Goal: Task Accomplishment & Management: Manage account settings

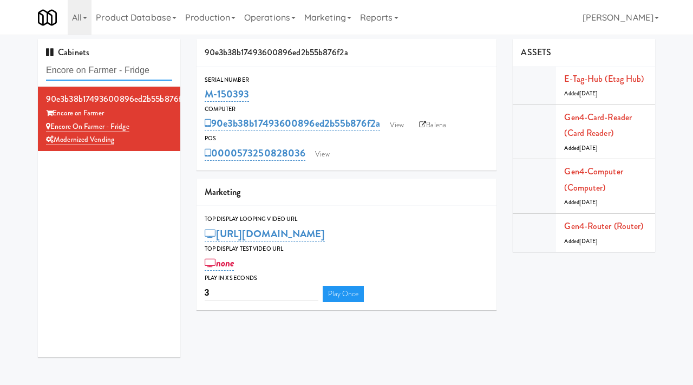
drag, startPoint x: 0, startPoint y: 0, endPoint x: 28, endPoint y: 76, distance: 81.2
click at [28, 76] on div "Cabinets Encore on Farmer - Fridge 90e3b38b17493600896ed2b55b876f2a Encore on F…" at bounding box center [346, 202] width 693 height 327
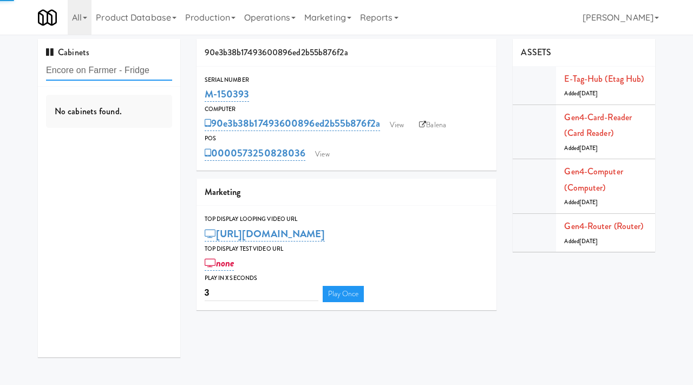
paste input "NOVO - Cooler Combo"
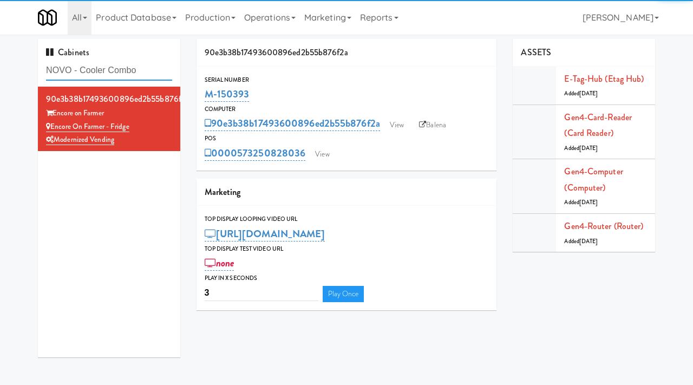
type input "NOVO - Cooler Combo"
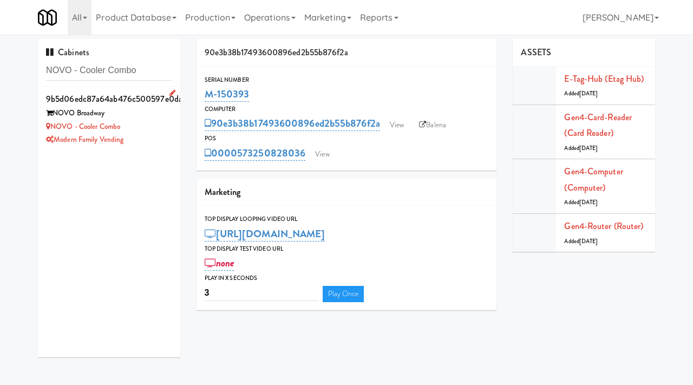
click at [155, 131] on div "NOVO - Cooler Combo" at bounding box center [109, 127] width 126 height 14
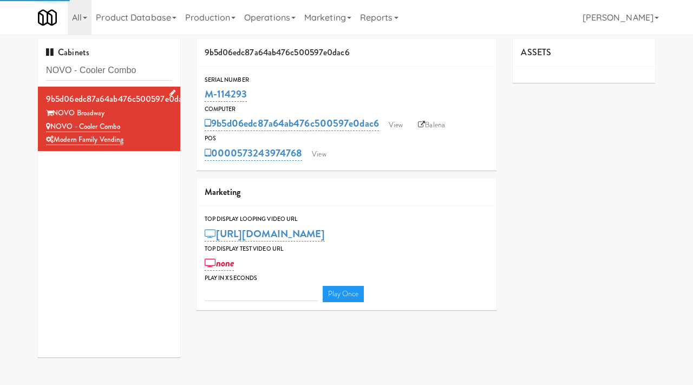
type input "3"
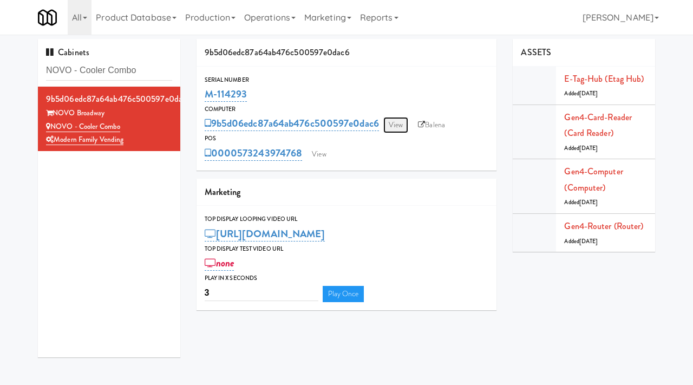
click at [397, 122] on link "View" at bounding box center [395, 125] width 25 height 16
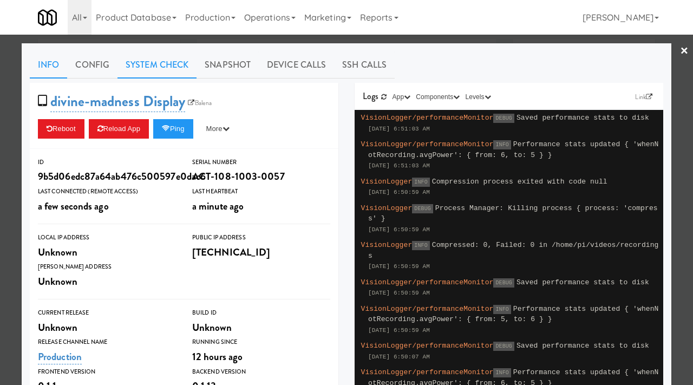
click at [141, 58] on link "System Check" at bounding box center [157, 64] width 79 height 27
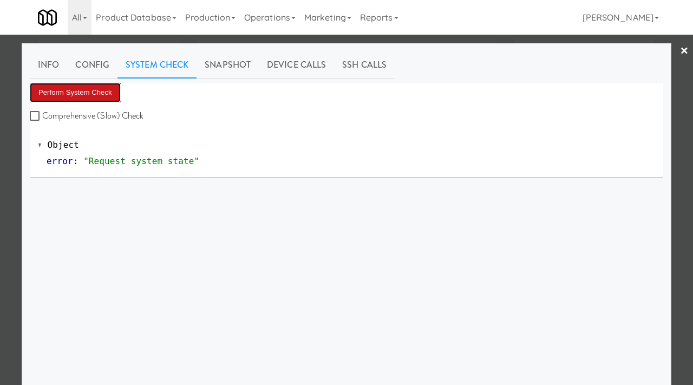
click at [82, 90] on button "Perform System Check" at bounding box center [75, 92] width 91 height 19
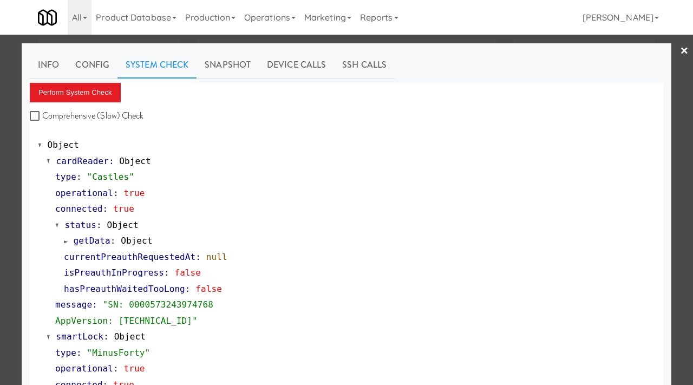
click at [0, 260] on div at bounding box center [346, 192] width 693 height 385
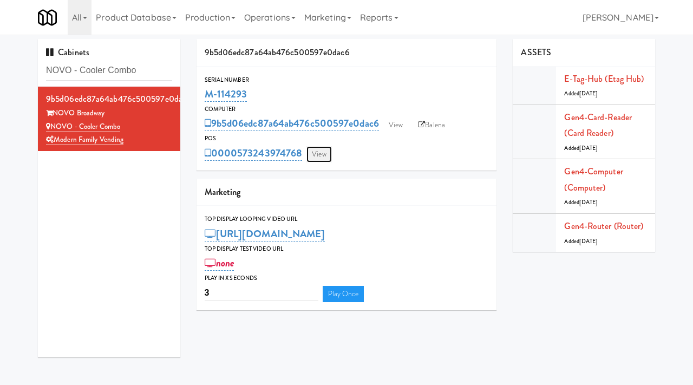
click at [325, 156] on link "View" at bounding box center [318, 154] width 25 height 16
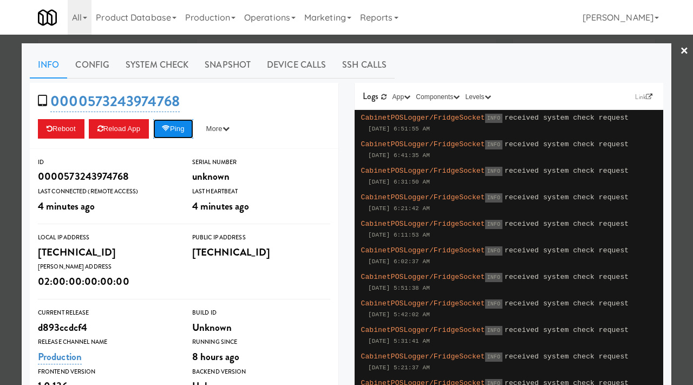
click at [180, 133] on button "Ping" at bounding box center [173, 128] width 40 height 19
click at [178, 129] on button "Ping" at bounding box center [173, 128] width 40 height 19
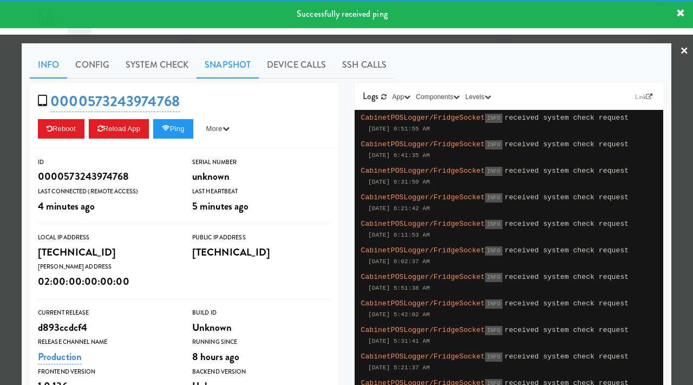
click at [221, 70] on link "Snapshot" at bounding box center [228, 64] width 62 height 27
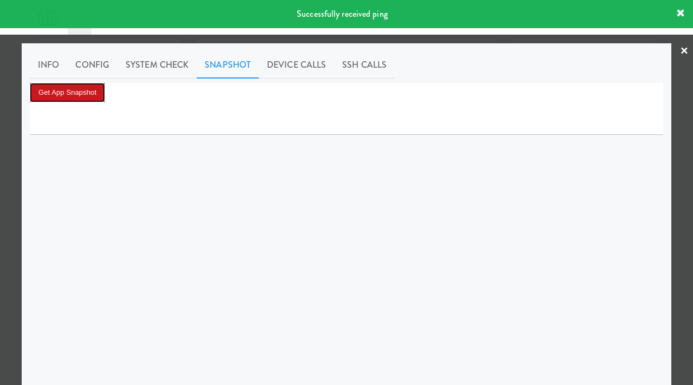
click at [83, 87] on button "Get App Snapshot" at bounding box center [67, 92] width 75 height 19
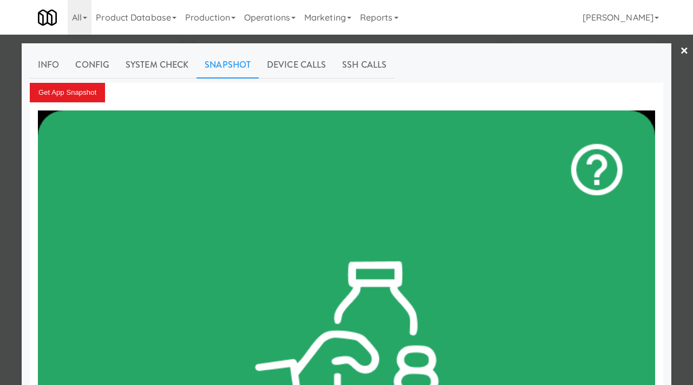
click at [10, 86] on div at bounding box center [346, 192] width 693 height 385
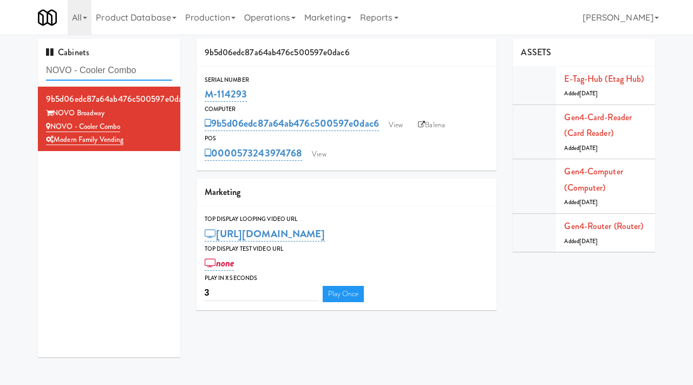
drag, startPoint x: 152, startPoint y: 71, endPoint x: 50, endPoint y: 69, distance: 102.4
click at [50, 69] on input "NOVO - Cooler Combo" at bounding box center [109, 71] width 126 height 20
paste input "Redfish Laundry"
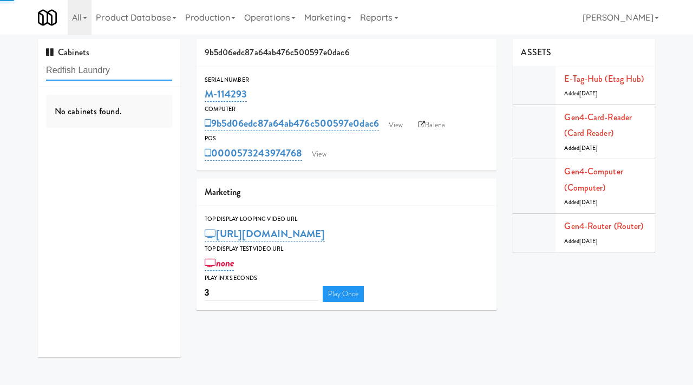
type input "Redfish Laundry"
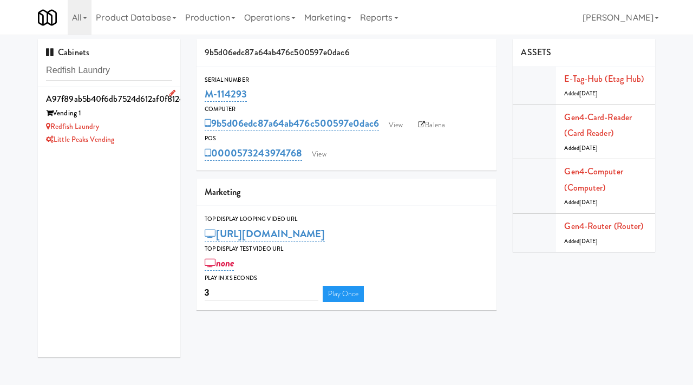
click at [141, 133] on div "Little Peaks Vending" at bounding box center [109, 140] width 126 height 14
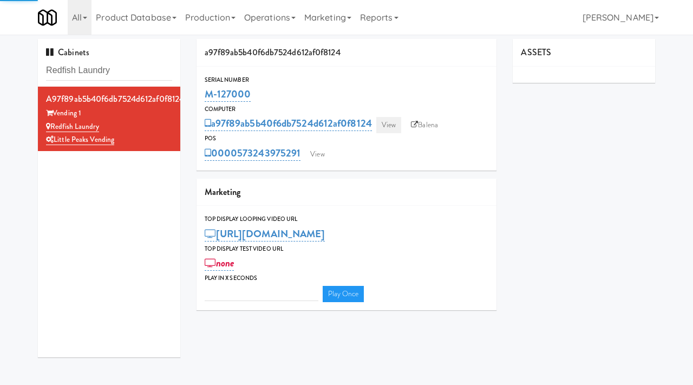
type input "3"
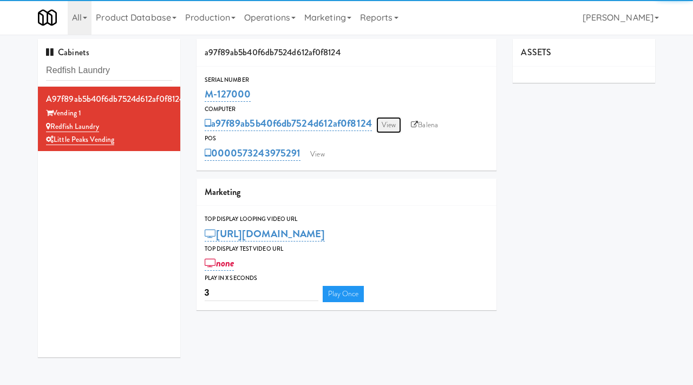
click at [394, 124] on link "View" at bounding box center [388, 125] width 25 height 16
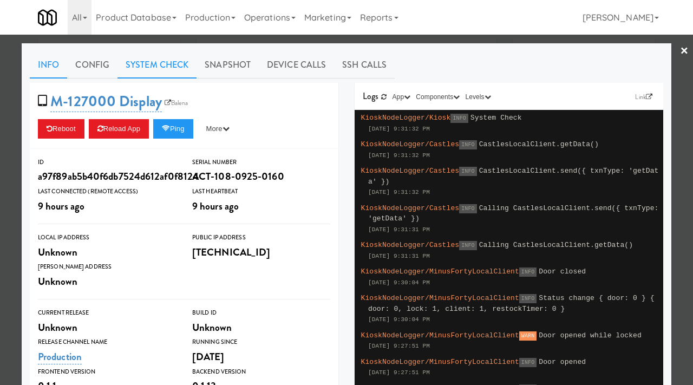
click at [168, 69] on link "System Check" at bounding box center [157, 64] width 79 height 27
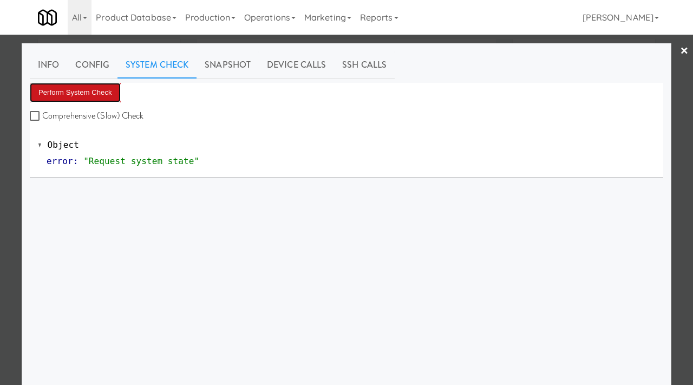
click at [97, 89] on button "Perform System Check" at bounding box center [75, 92] width 91 height 19
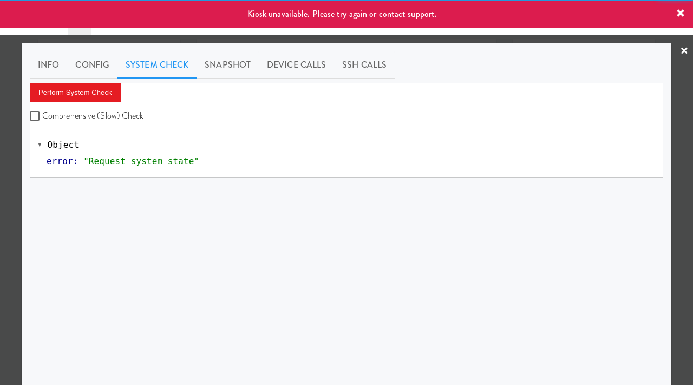
click at [0, 162] on div at bounding box center [346, 192] width 693 height 385
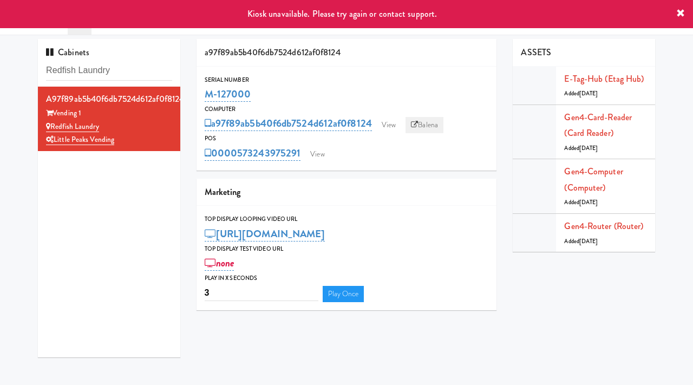
click at [429, 127] on link "Balena" at bounding box center [425, 125] width 38 height 16
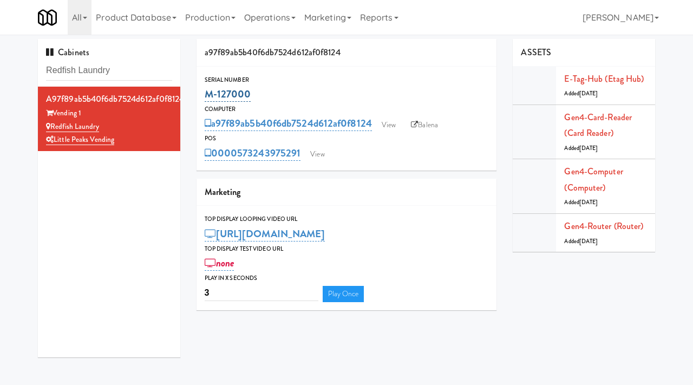
drag, startPoint x: 259, startPoint y: 95, endPoint x: 207, endPoint y: 90, distance: 52.7
click at [207, 90] on div "M-127000" at bounding box center [347, 94] width 284 height 18
copy link "M-127000"
drag, startPoint x: 110, startPoint y: 125, endPoint x: 54, endPoint y: 128, distance: 56.4
click at [54, 128] on div "Redfish Laundry" at bounding box center [109, 127] width 126 height 14
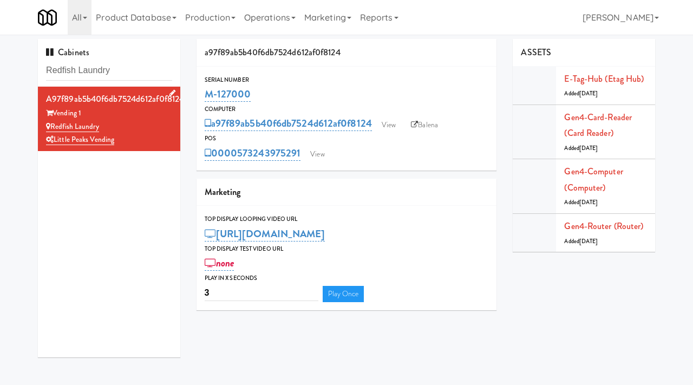
copy link "Redfish Laundry"
drag, startPoint x: 126, startPoint y: 79, endPoint x: 45, endPoint y: 64, distance: 82.0
click at [45, 64] on div "Cabinets Redfish Laundry" at bounding box center [109, 63] width 142 height 48
paste input "Ame - Pant"
type input "Ame - Pantry"
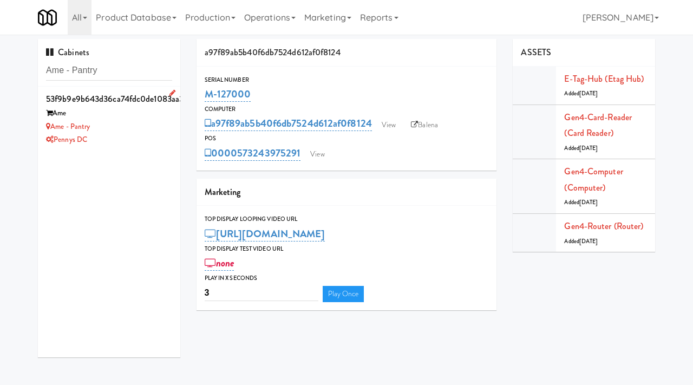
click at [131, 134] on div "Pennys DC" at bounding box center [109, 140] width 126 height 14
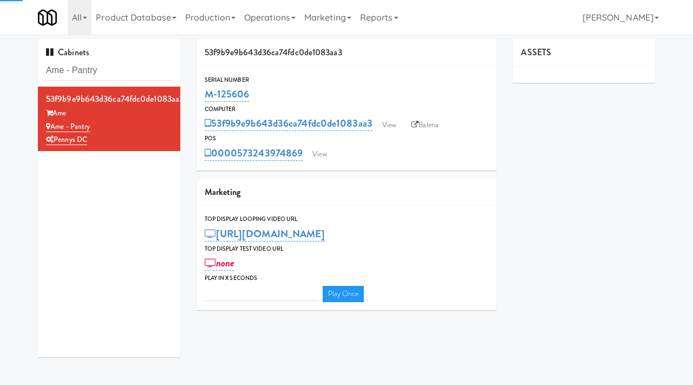
type input "3"
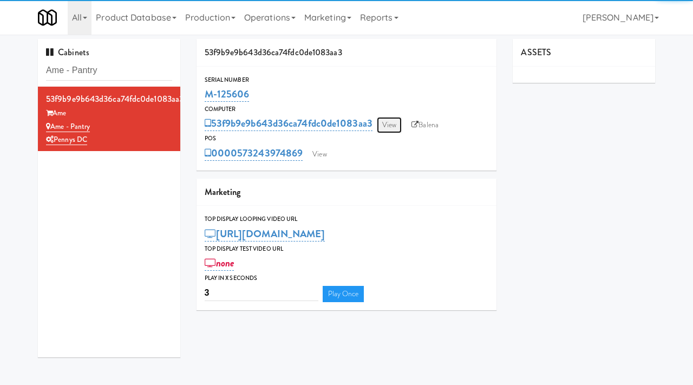
click at [392, 124] on link "View" at bounding box center [389, 125] width 25 height 16
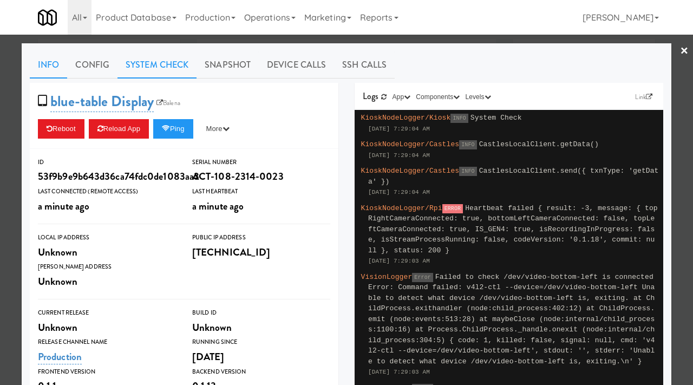
click at [171, 74] on link "System Check" at bounding box center [157, 64] width 79 height 27
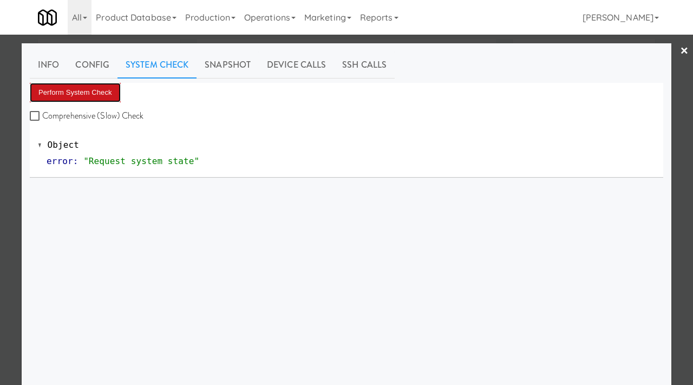
click at [108, 90] on button "Perform System Check" at bounding box center [75, 92] width 91 height 19
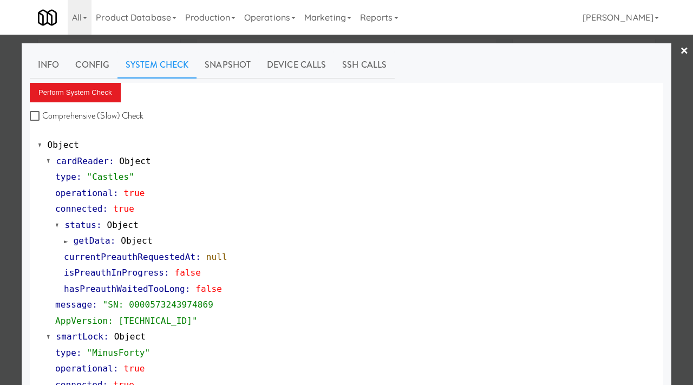
click at [0, 161] on div at bounding box center [346, 192] width 693 height 385
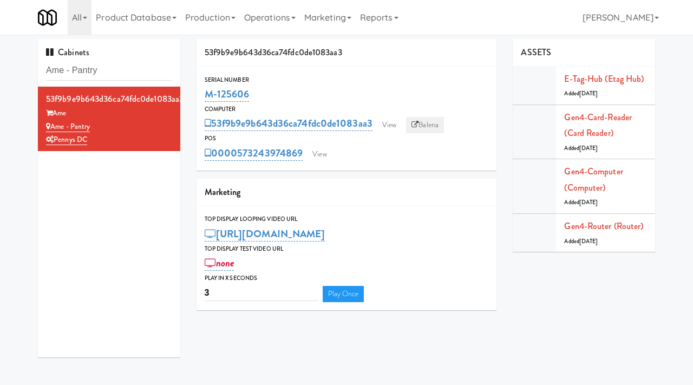
click at [419, 123] on icon at bounding box center [415, 124] width 7 height 7
click at [383, 124] on link "View" at bounding box center [389, 125] width 25 height 16
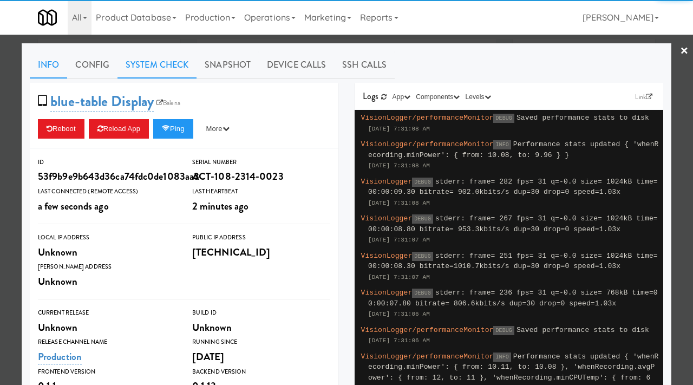
click at [166, 64] on link "System Check" at bounding box center [157, 64] width 79 height 27
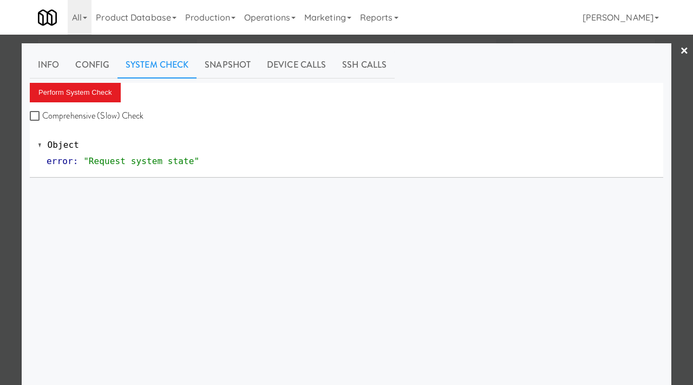
click at [89, 105] on div "Perform System Check Comprehensive (Slow) Check" at bounding box center [347, 103] width 634 height 41
click at [88, 89] on button "Perform System Check" at bounding box center [75, 92] width 91 height 19
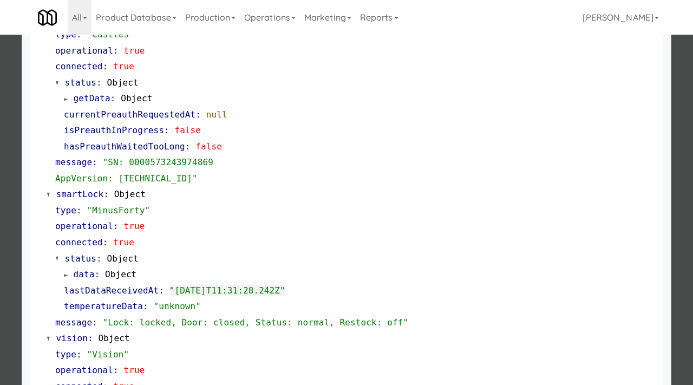
scroll to position [145, 0]
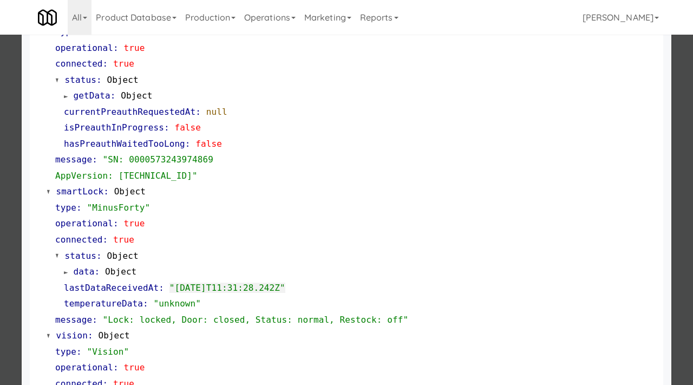
click at [0, 194] on div at bounding box center [346, 192] width 693 height 385
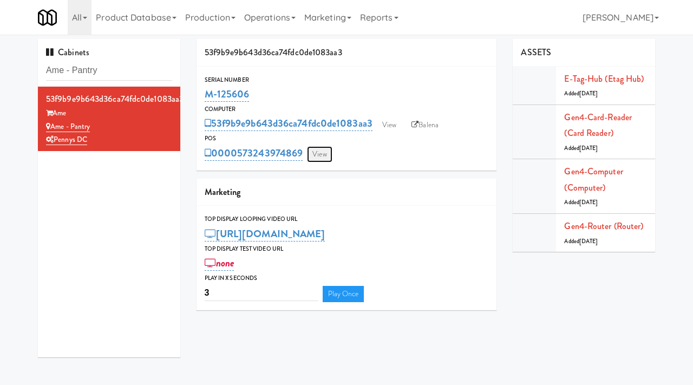
click at [325, 156] on link "View" at bounding box center [319, 154] width 25 height 16
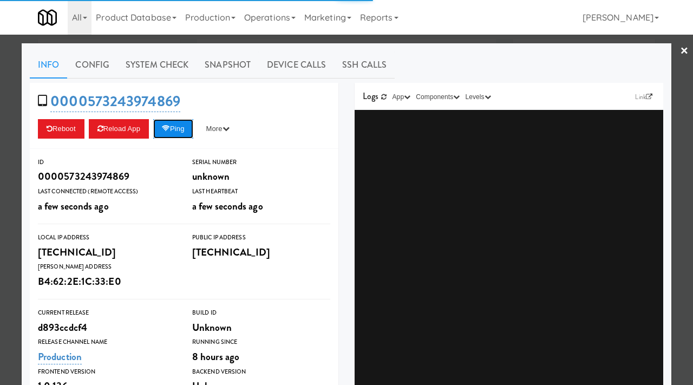
click at [186, 133] on button "Ping" at bounding box center [173, 128] width 40 height 19
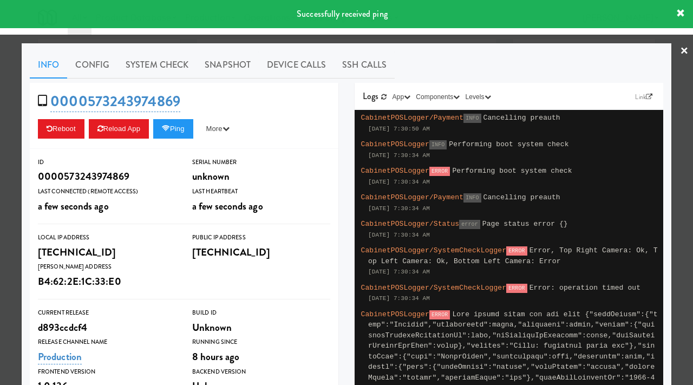
click at [210, 79] on div "Info Config System Check Snapshot Device Calls SSH Calls 0000573243974869 Reboo…" at bounding box center [347, 316] width 634 height 530
click at [216, 74] on link "Snapshot" at bounding box center [228, 64] width 62 height 27
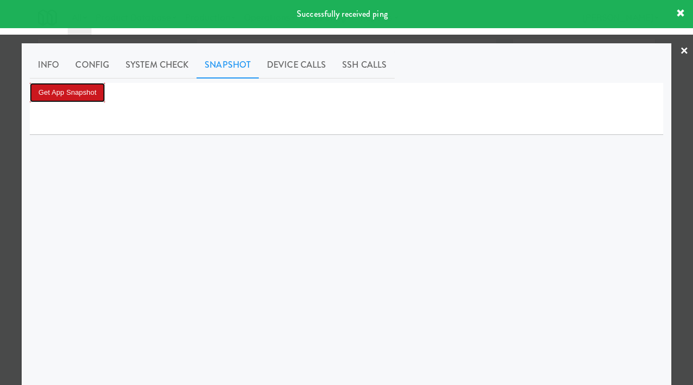
click at [86, 87] on button "Get App Snapshot" at bounding box center [67, 92] width 75 height 19
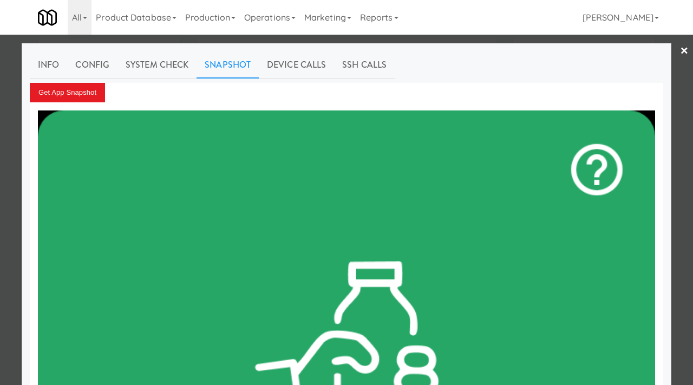
click at [0, 109] on div at bounding box center [346, 192] width 693 height 385
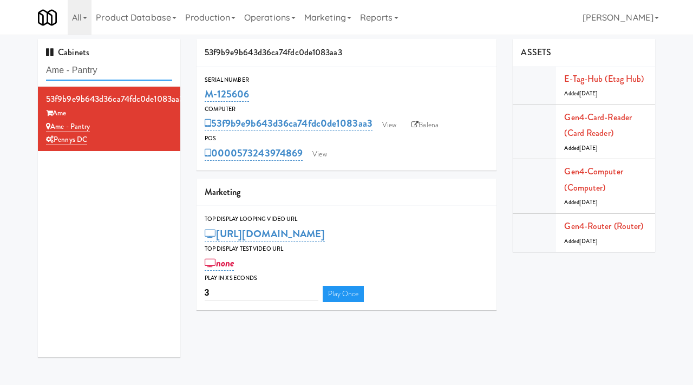
click at [138, 70] on input "Ame - Pantry" at bounding box center [109, 71] width 126 height 20
paste input "vant HP - Cooler - Left"
type input "Avant HP - Cooler - Left"
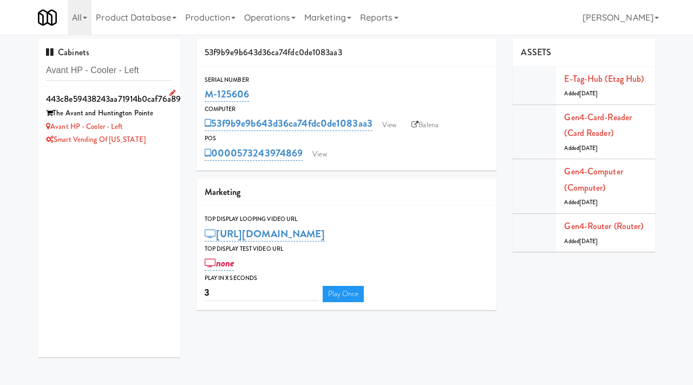
click at [167, 129] on div "Avant HP - Cooler - Left" at bounding box center [109, 127] width 126 height 14
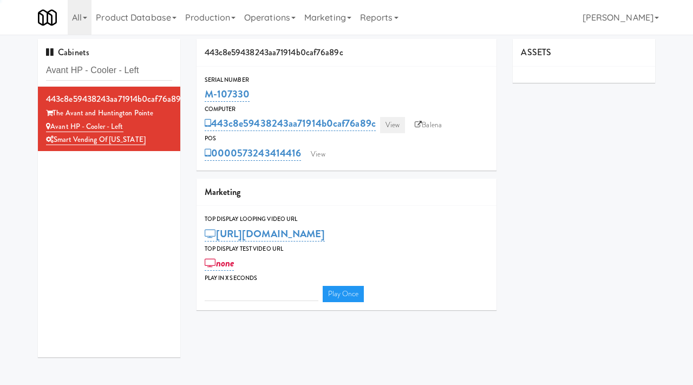
type input "3"
click at [395, 126] on link "View" at bounding box center [392, 125] width 25 height 16
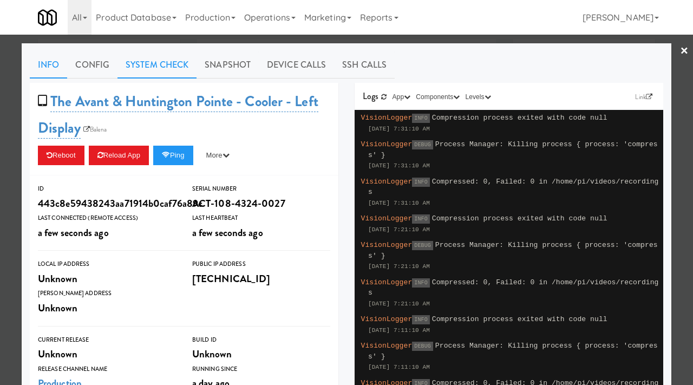
click at [149, 62] on link "System Check" at bounding box center [157, 64] width 79 height 27
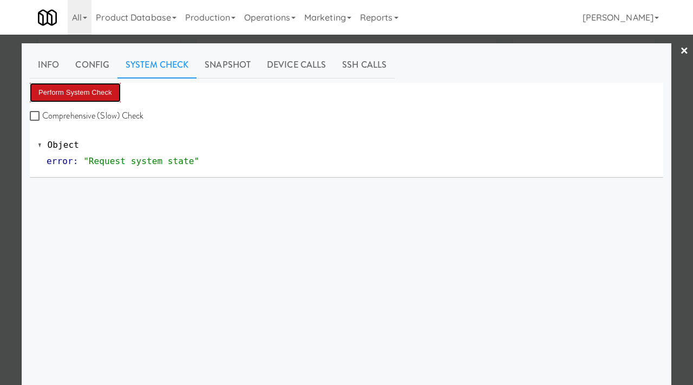
click at [80, 88] on button "Perform System Check" at bounding box center [75, 92] width 91 height 19
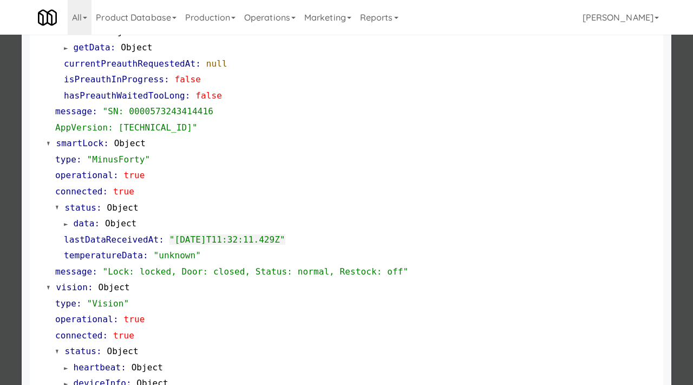
scroll to position [195, 0]
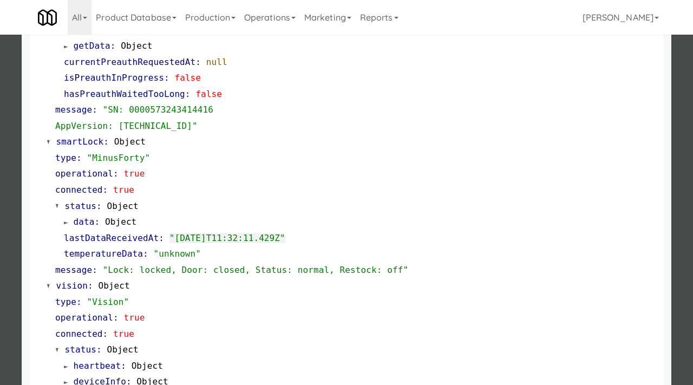
click at [0, 259] on div at bounding box center [346, 192] width 693 height 385
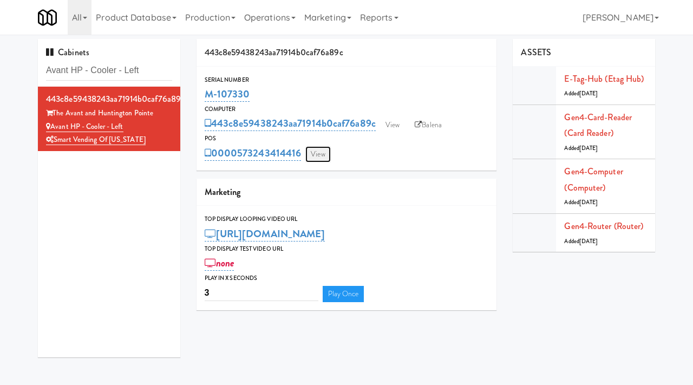
click at [324, 158] on link "View" at bounding box center [317, 154] width 25 height 16
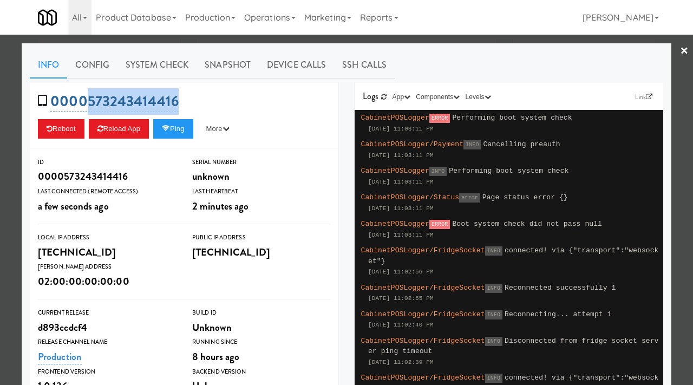
drag, startPoint x: 191, startPoint y: 97, endPoint x: 90, endPoint y: 95, distance: 100.7
click at [90, 95] on div "0000573243414416 Reboot Reload App Ping More Ping Server Restart Server Force R…" at bounding box center [184, 116] width 309 height 66
copy link "573243414416"
click at [179, 124] on button "Ping" at bounding box center [173, 128] width 40 height 19
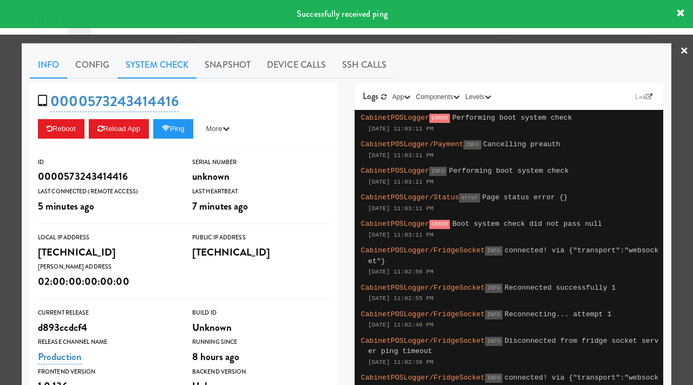
click at [161, 66] on link "System Check" at bounding box center [157, 64] width 79 height 27
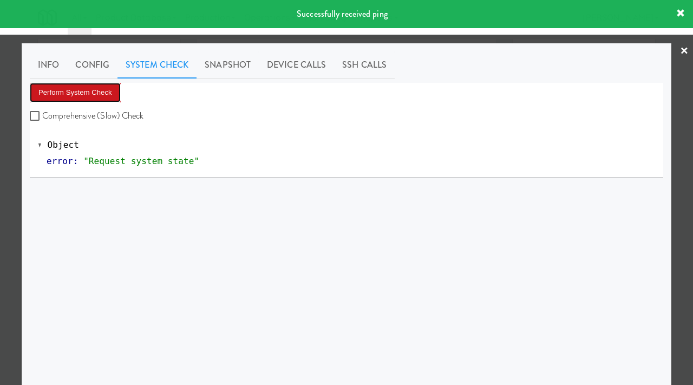
click at [66, 89] on button "Perform System Check" at bounding box center [75, 92] width 91 height 19
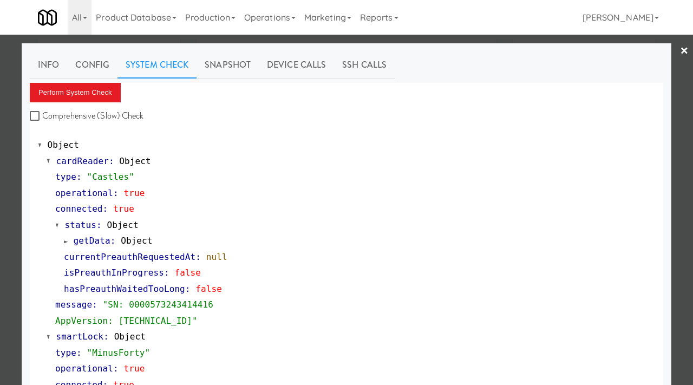
click at [9, 195] on div at bounding box center [346, 192] width 693 height 385
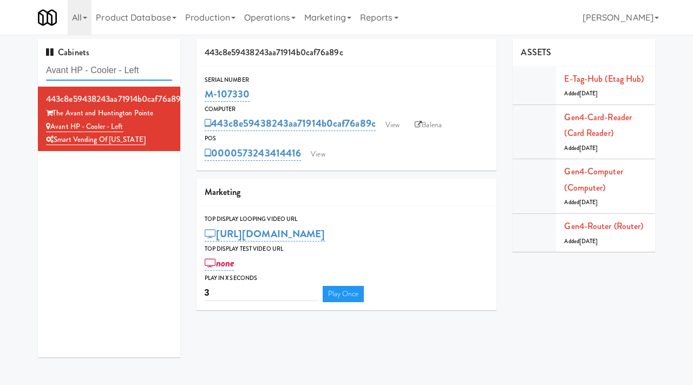
drag, startPoint x: 161, startPoint y: 73, endPoint x: 18, endPoint y: 63, distance: 142.7
click at [18, 63] on div "Cabinets Avant HP - Cooler - Left 443c8e59438243aa71914b0caf76a89c The Avant an…" at bounding box center [346, 202] width 693 height 327
paste input "Encore on Farmer - Fridge"
type input "Encore on Farmer - Fridge"
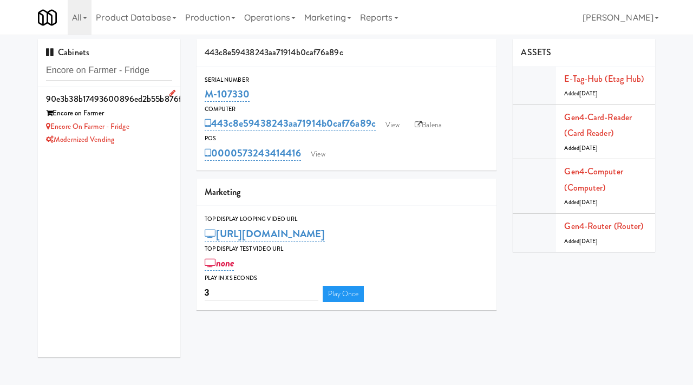
click at [155, 135] on div "Modernized Vending" at bounding box center [109, 140] width 126 height 14
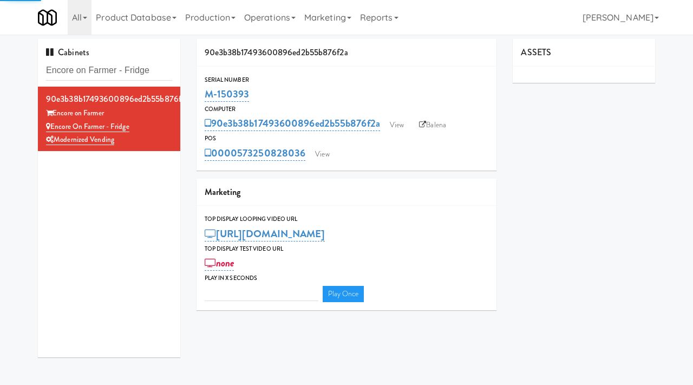
type input "3"
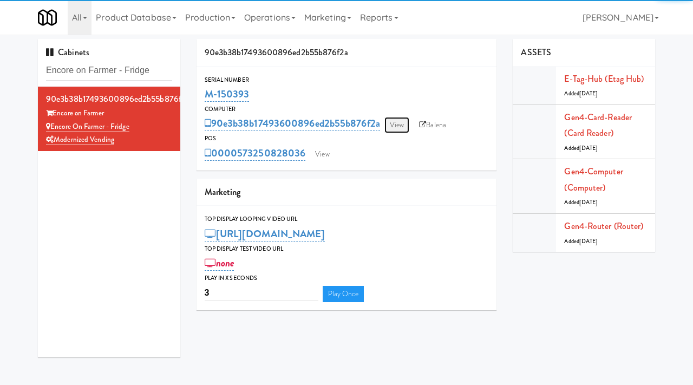
click at [403, 127] on link "View" at bounding box center [396, 125] width 25 height 16
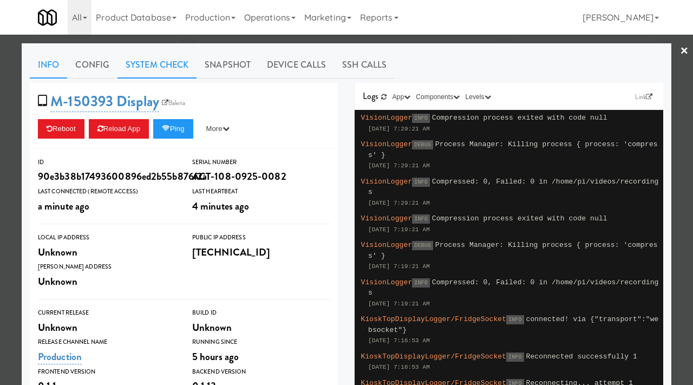
click at [142, 63] on link "System Check" at bounding box center [157, 64] width 79 height 27
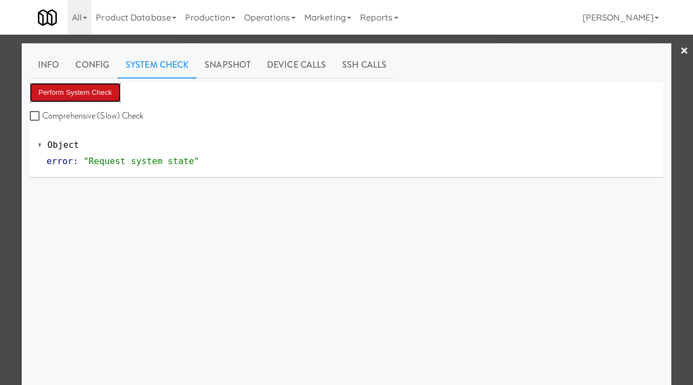
click at [89, 88] on button "Perform System Check" at bounding box center [75, 92] width 91 height 19
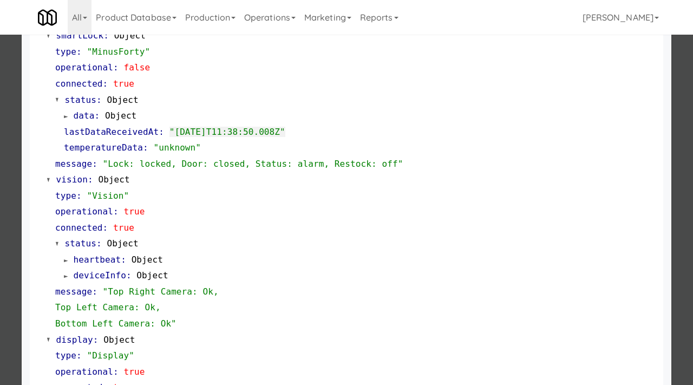
scroll to position [472, 0]
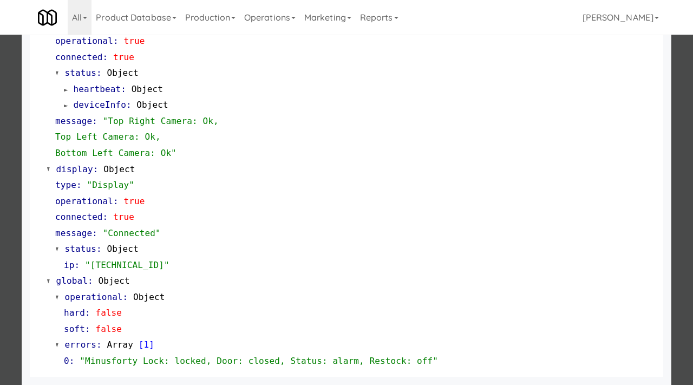
click at [0, 249] on div at bounding box center [346, 192] width 693 height 385
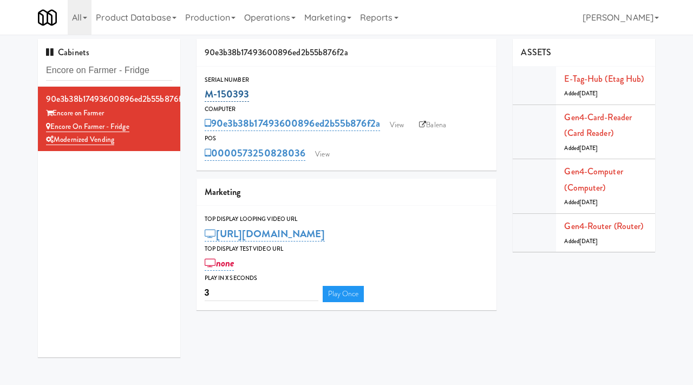
drag, startPoint x: 254, startPoint y: 93, endPoint x: 204, endPoint y: 88, distance: 50.1
click at [205, 88] on div "M-150393" at bounding box center [347, 94] width 284 height 18
copy link "M-150393"
click at [403, 128] on link "View" at bounding box center [396, 125] width 25 height 16
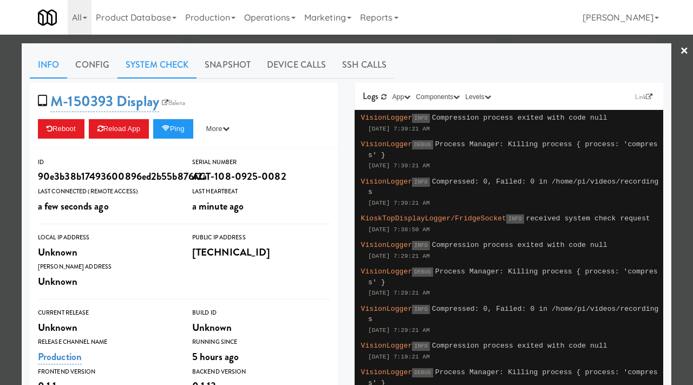
click at [172, 64] on link "System Check" at bounding box center [157, 64] width 79 height 27
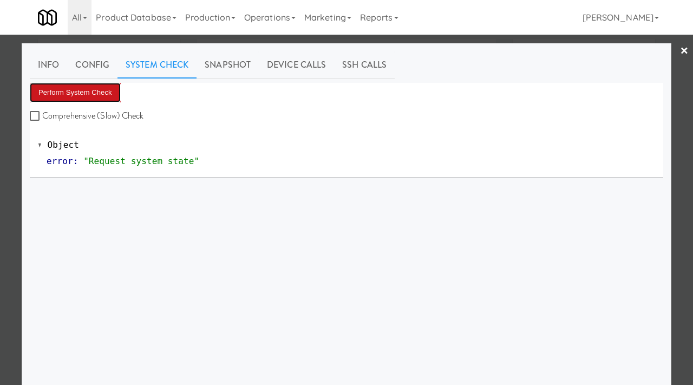
click at [112, 90] on button "Perform System Check" at bounding box center [75, 92] width 91 height 19
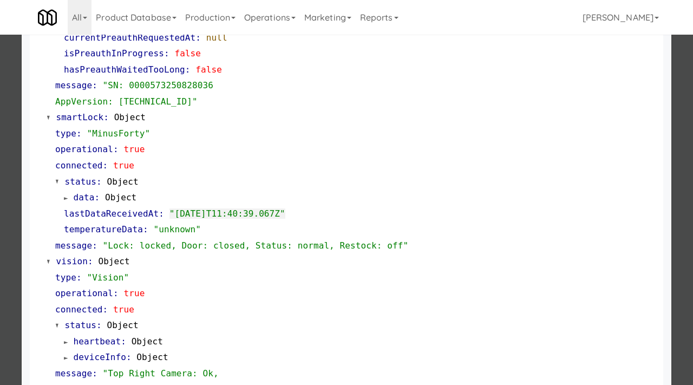
scroll to position [472, 0]
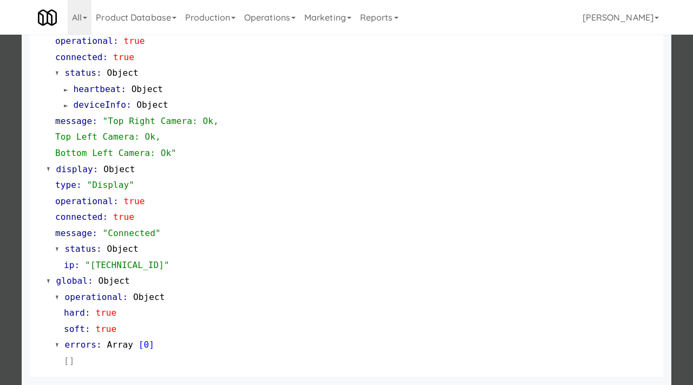
click at [1, 136] on div at bounding box center [346, 192] width 693 height 385
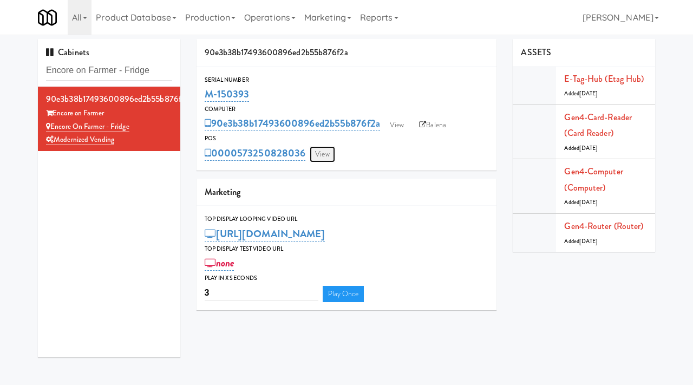
click at [328, 156] on link "View" at bounding box center [322, 154] width 25 height 16
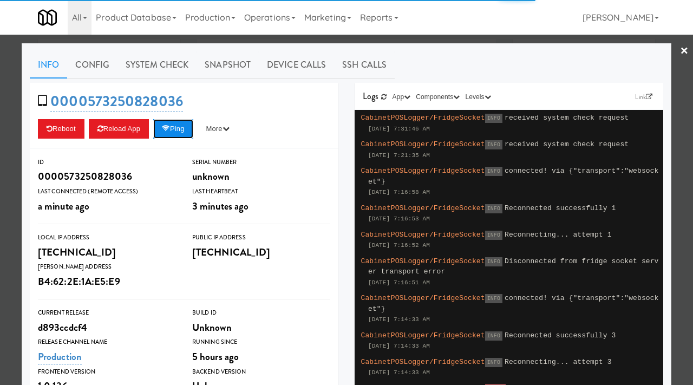
click at [180, 131] on button "Ping" at bounding box center [173, 128] width 40 height 19
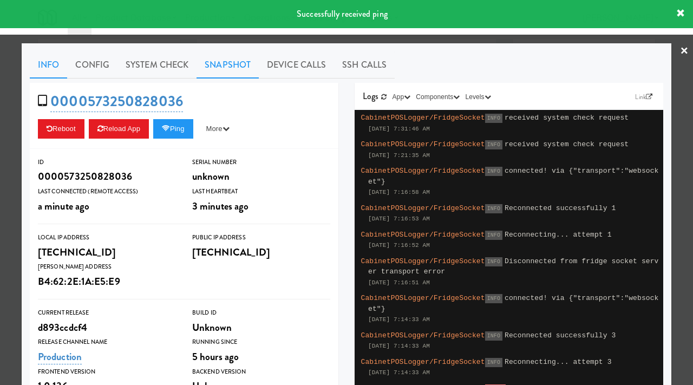
click at [231, 68] on link "Snapshot" at bounding box center [228, 64] width 62 height 27
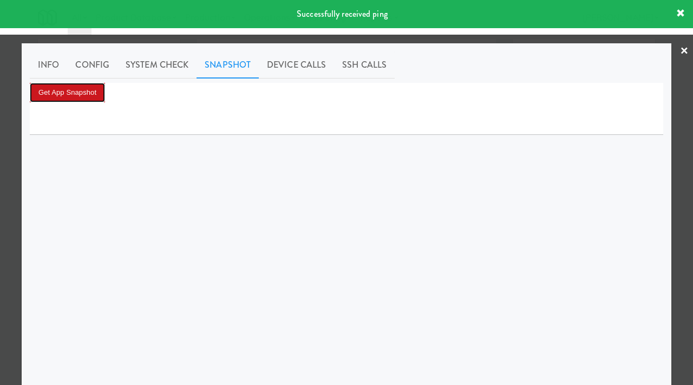
click at [93, 96] on button "Get App Snapshot" at bounding box center [67, 92] width 75 height 19
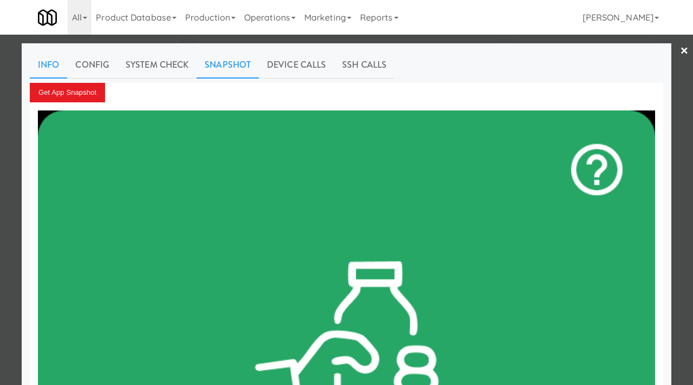
click at [49, 61] on link "Info" at bounding box center [48, 64] width 37 height 27
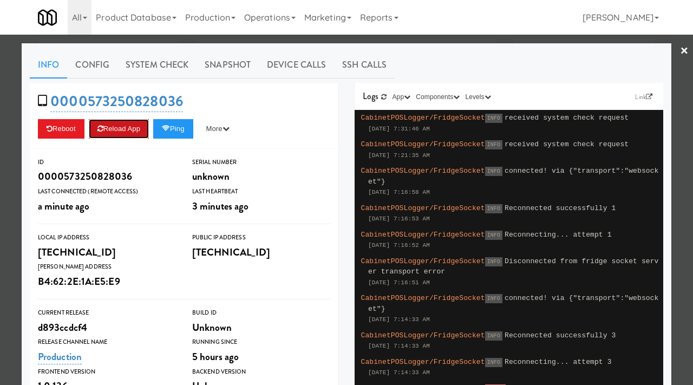
click at [123, 126] on button "Reload App" at bounding box center [119, 128] width 60 height 19
click at [184, 131] on button "Ping" at bounding box center [173, 128] width 40 height 19
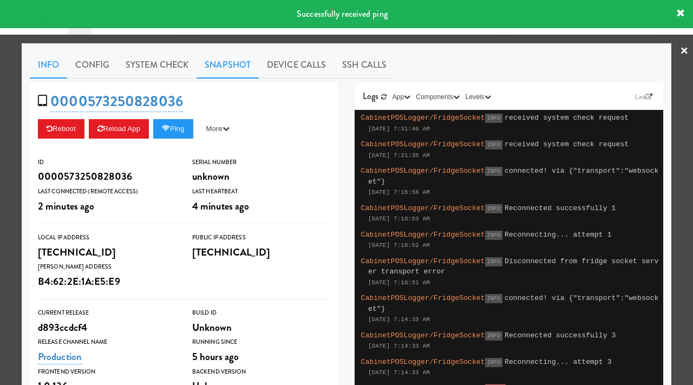
click at [212, 62] on link "Snapshot" at bounding box center [228, 64] width 62 height 27
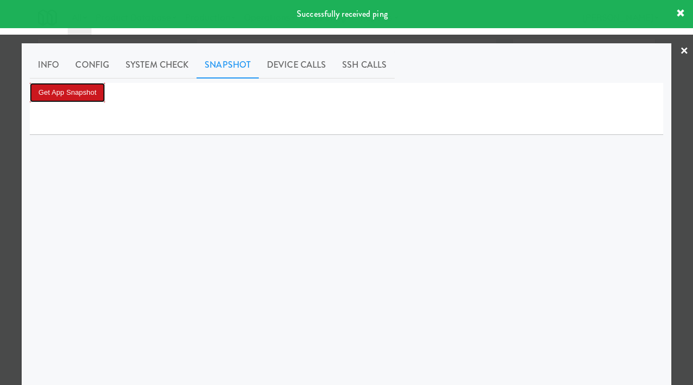
click at [83, 88] on button "Get App Snapshot" at bounding box center [67, 92] width 75 height 19
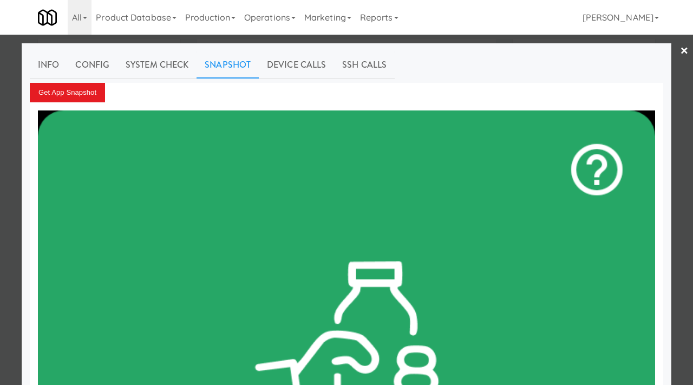
click at [0, 101] on div at bounding box center [346, 192] width 693 height 385
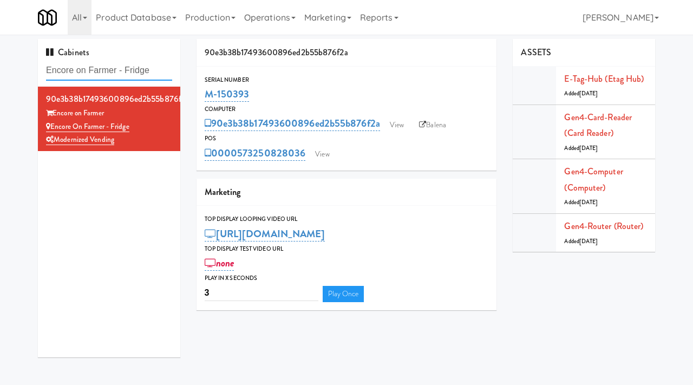
click at [142, 73] on input "Encore on Farmer - Fridge" at bounding box center [109, 71] width 126 height 20
paste input "Oasis - Cooler"
type input "Oasis - Cooler"
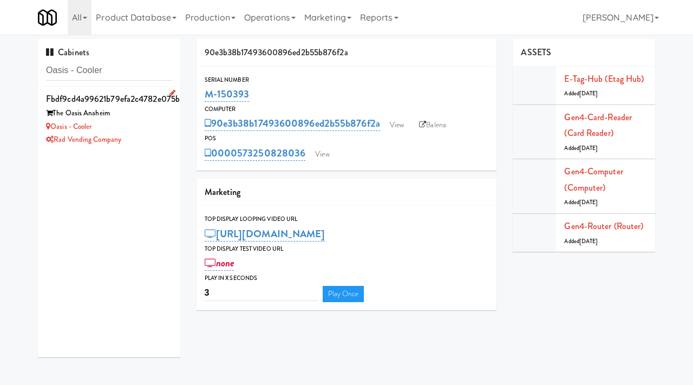
click at [141, 123] on div "Oasis - Cooler" at bounding box center [109, 127] width 126 height 14
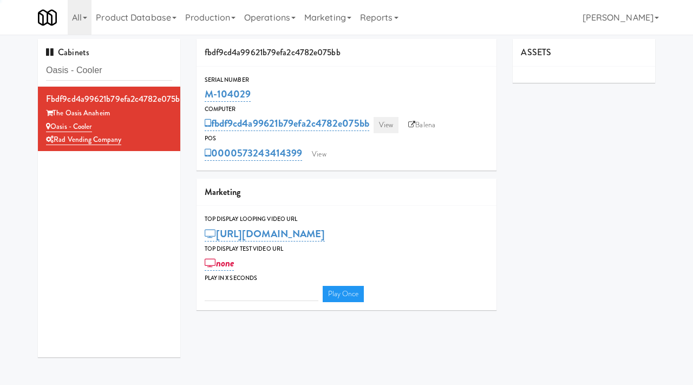
type input "3"
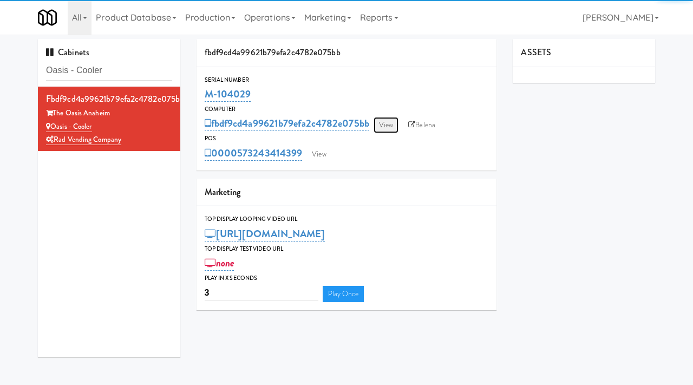
click at [388, 119] on link "View" at bounding box center [386, 125] width 25 height 16
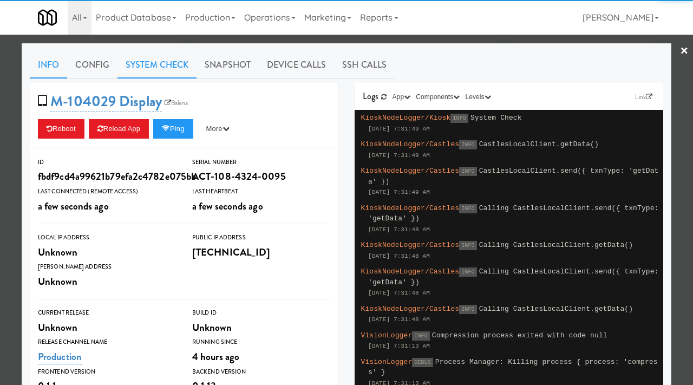
click at [158, 61] on link "System Check" at bounding box center [157, 64] width 79 height 27
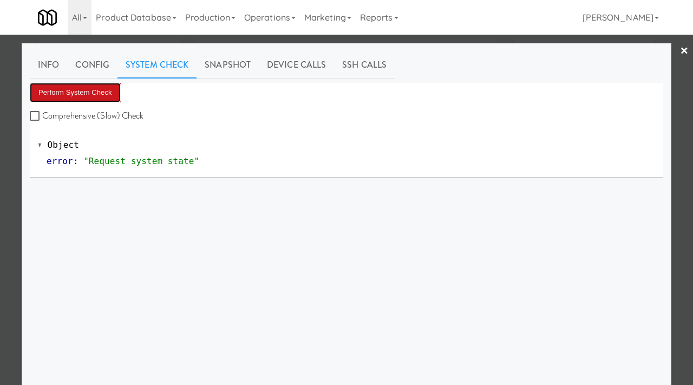
click at [95, 92] on button "Perform System Check" at bounding box center [75, 92] width 91 height 19
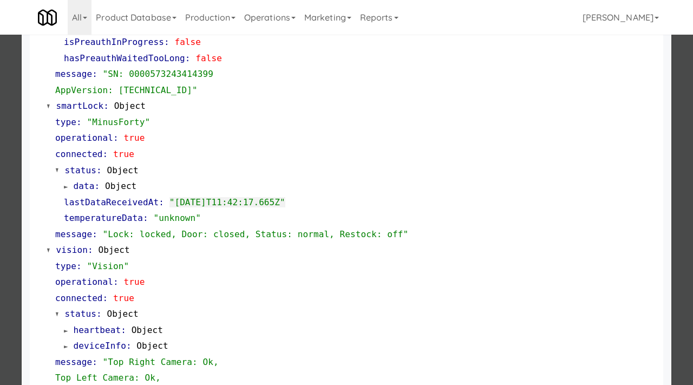
scroll to position [472, 0]
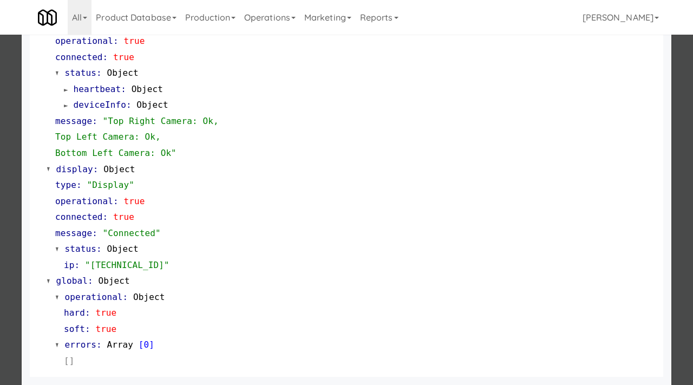
click at [0, 250] on div at bounding box center [346, 192] width 693 height 385
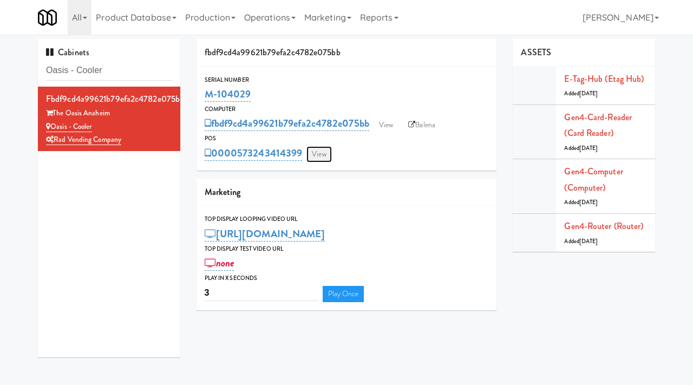
click at [318, 153] on link "View" at bounding box center [318, 154] width 25 height 16
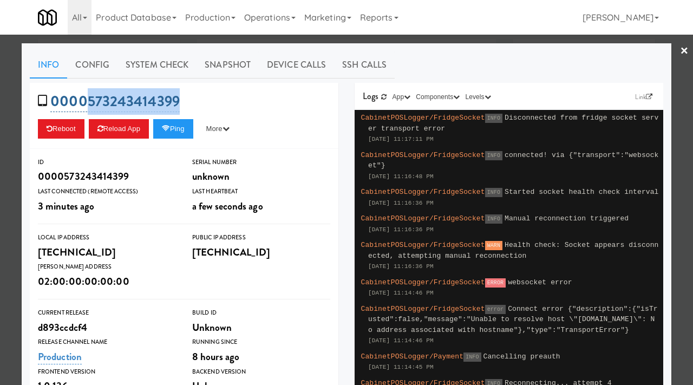
drag, startPoint x: 199, startPoint y: 105, endPoint x: 86, endPoint y: 102, distance: 113.2
click at [86, 102] on div "0000573243414399 Reboot Reload App Ping More Ping Server Restart Server Force R…" at bounding box center [184, 116] width 309 height 66
copy link "573243414399"
click at [11, 127] on div at bounding box center [346, 192] width 693 height 385
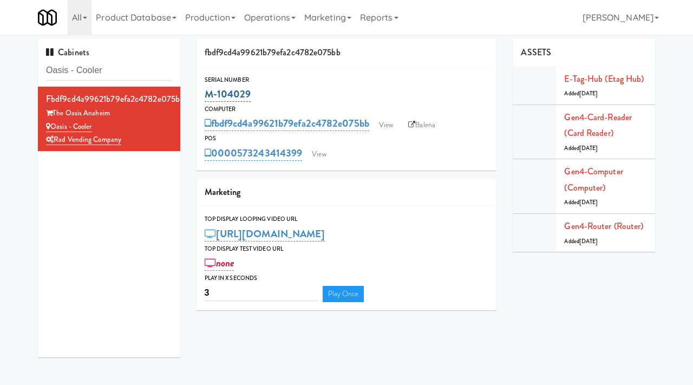
drag, startPoint x: 260, startPoint y: 94, endPoint x: 206, endPoint y: 93, distance: 54.2
click at [206, 93] on div "M-104029" at bounding box center [347, 94] width 284 height 18
copy link "M-104029"
click at [329, 156] on link "View" at bounding box center [318, 154] width 25 height 16
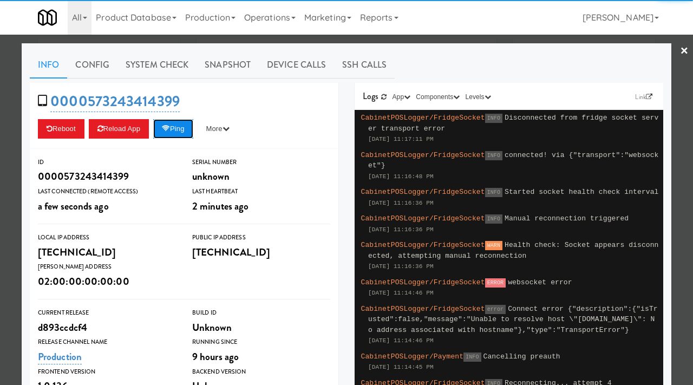
click at [170, 130] on icon at bounding box center [166, 128] width 8 height 7
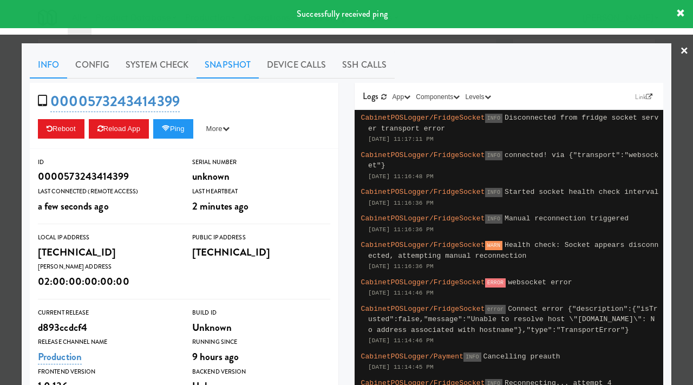
click at [218, 67] on link "Snapshot" at bounding box center [228, 64] width 62 height 27
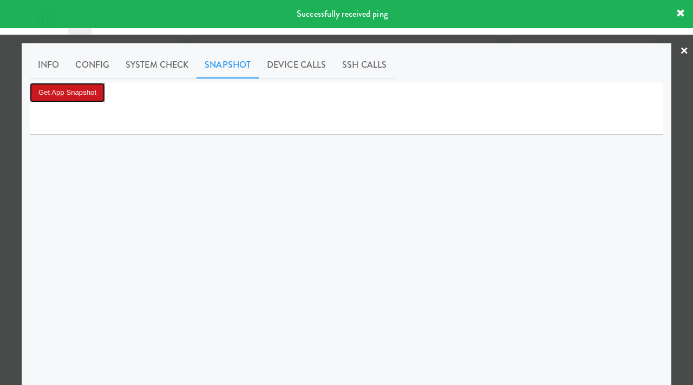
click at [85, 88] on button "Get App Snapshot" at bounding box center [67, 92] width 75 height 19
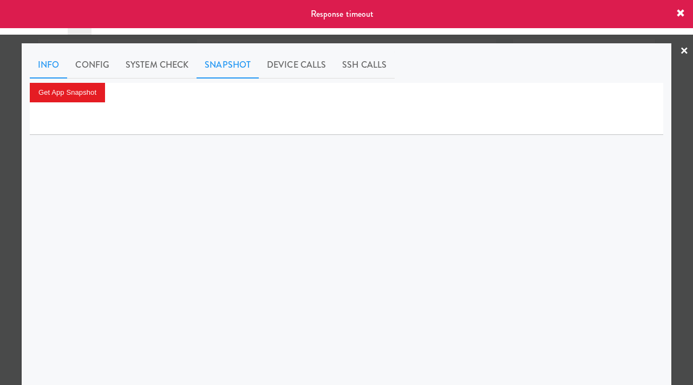
click at [49, 63] on link "Info" at bounding box center [48, 64] width 37 height 27
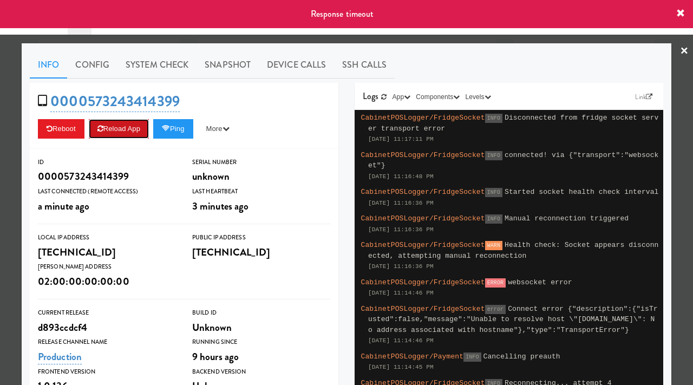
click at [128, 129] on button "Reload App" at bounding box center [119, 128] width 60 height 19
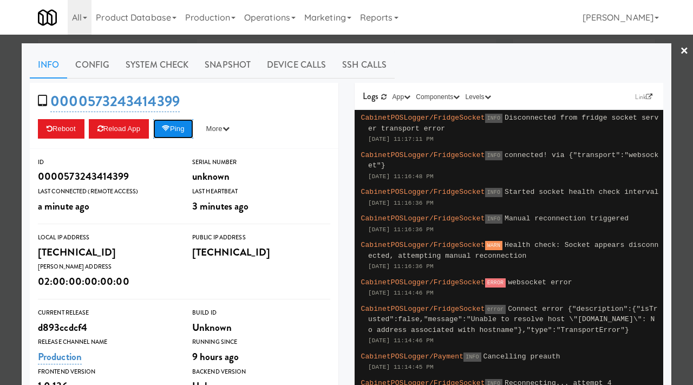
click at [179, 132] on button "Ping" at bounding box center [173, 128] width 40 height 19
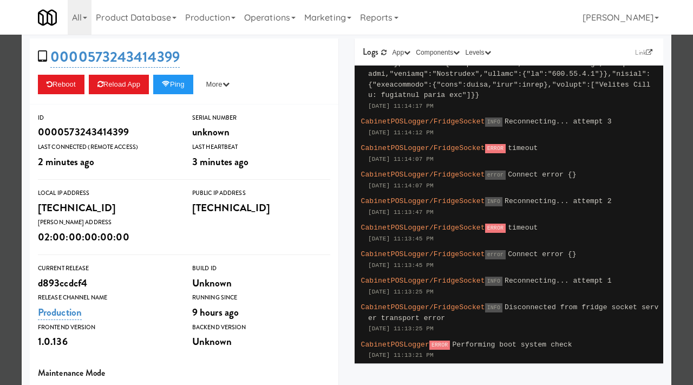
scroll to position [43, 0]
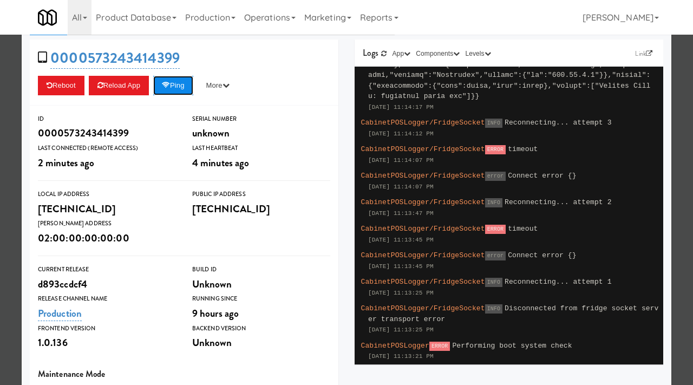
click at [185, 86] on button "Ping" at bounding box center [173, 85] width 40 height 19
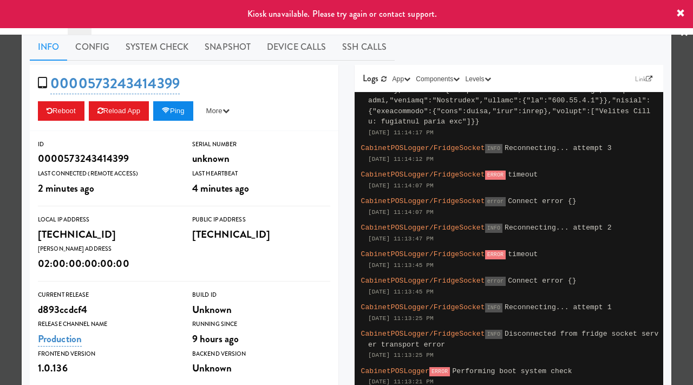
scroll to position [0, 0]
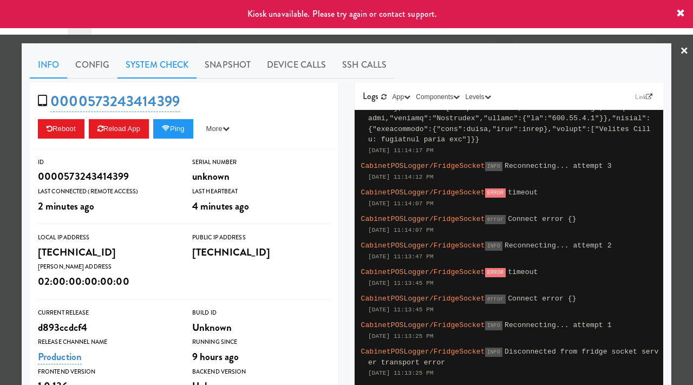
click at [171, 65] on link "System Check" at bounding box center [157, 64] width 79 height 27
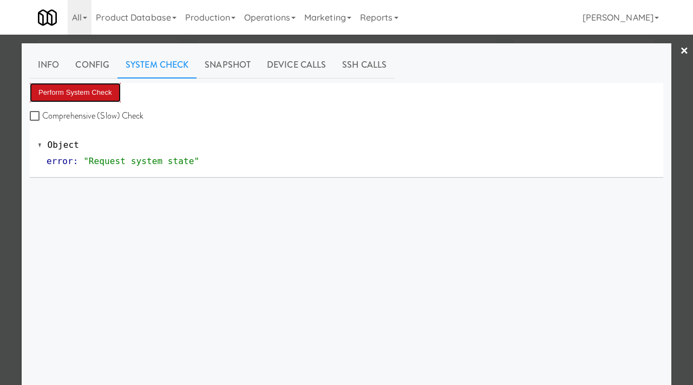
click at [96, 100] on button "Perform System Check" at bounding box center [75, 92] width 91 height 19
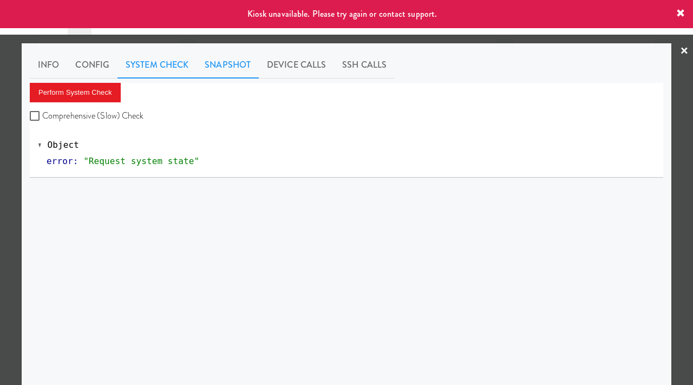
click at [213, 68] on link "Snapshot" at bounding box center [228, 64] width 62 height 27
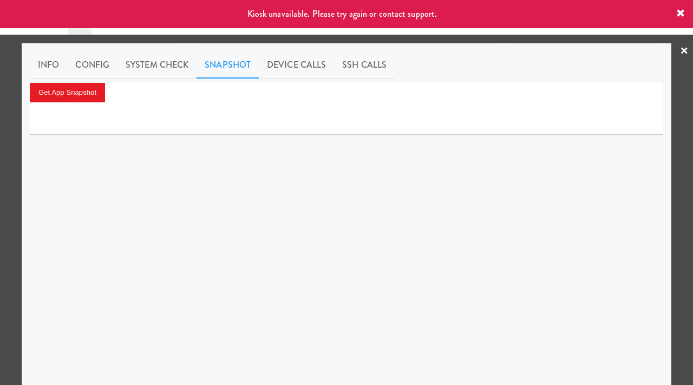
click at [0, 131] on div at bounding box center [346, 192] width 693 height 385
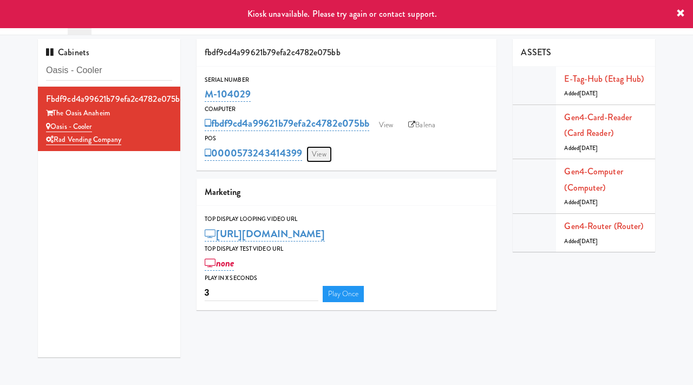
click at [324, 154] on link "View" at bounding box center [318, 154] width 25 height 16
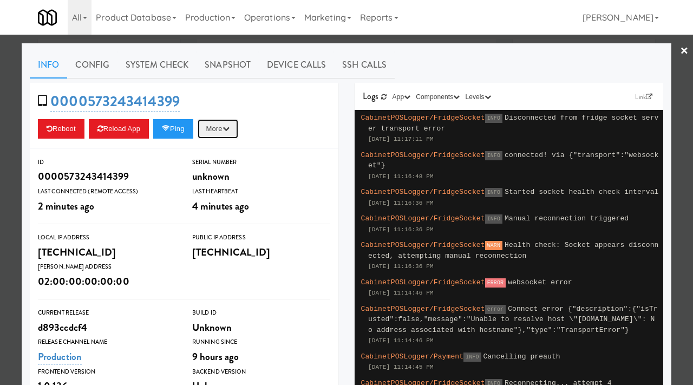
click at [223, 129] on button "More" at bounding box center [218, 128] width 41 height 19
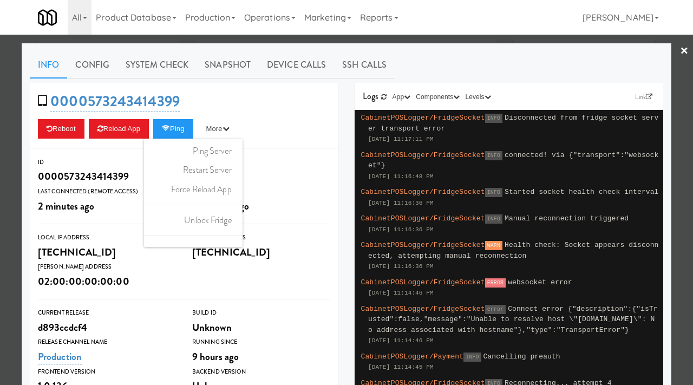
click at [0, 146] on div at bounding box center [346, 192] width 693 height 385
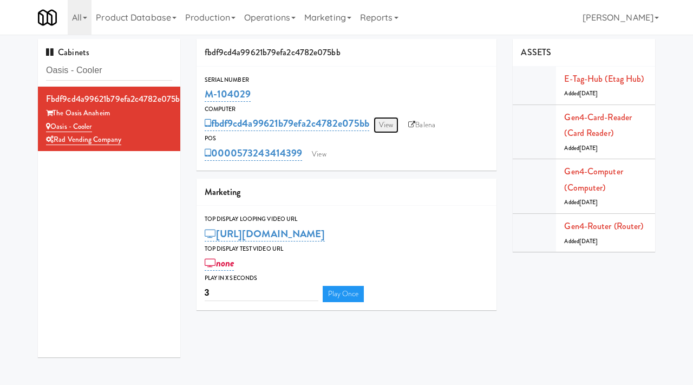
click at [384, 126] on link "View" at bounding box center [386, 125] width 25 height 16
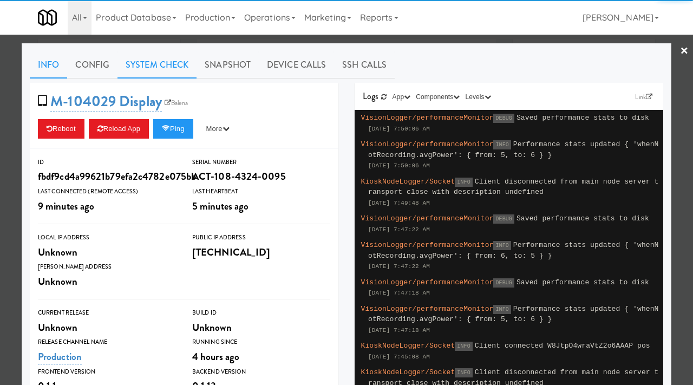
click at [153, 68] on link "System Check" at bounding box center [157, 64] width 79 height 27
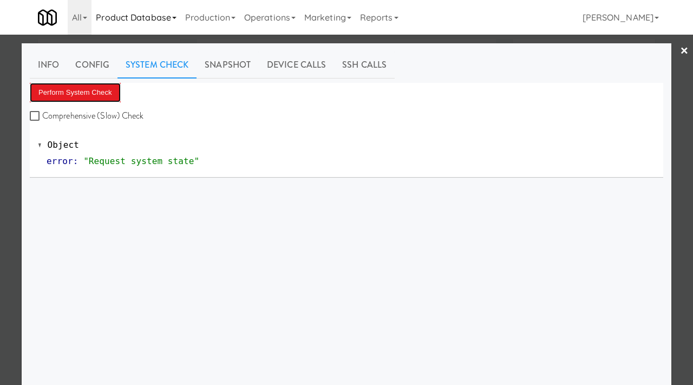
click at [76, 100] on button "Perform System Check" at bounding box center [75, 92] width 91 height 19
click at [107, 93] on button "Perform System Check" at bounding box center [75, 92] width 91 height 19
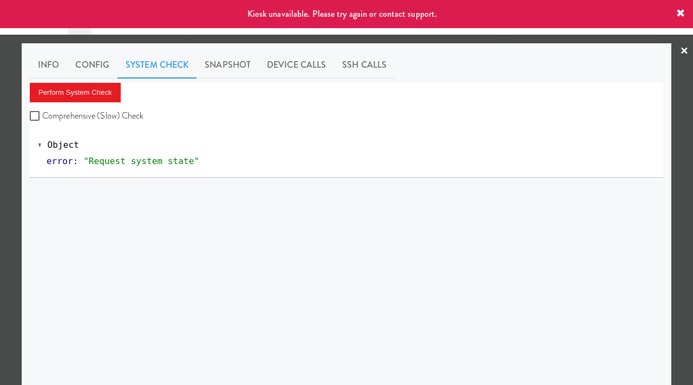
click at [0, 197] on div at bounding box center [346, 192] width 693 height 385
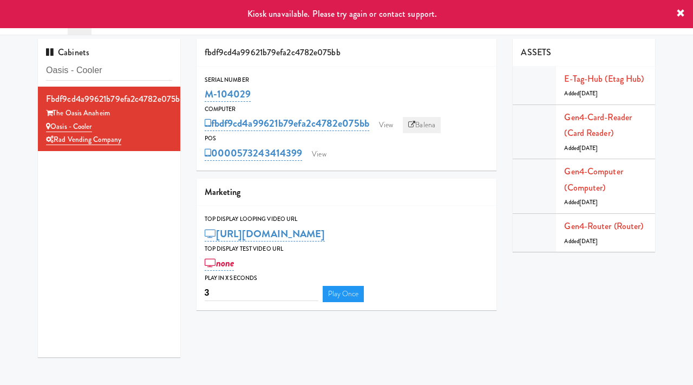
click at [427, 124] on link "Balena" at bounding box center [422, 125] width 38 height 16
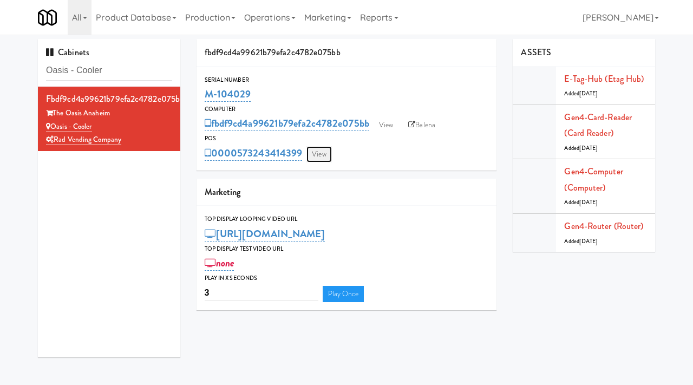
click at [324, 151] on link "View" at bounding box center [318, 154] width 25 height 16
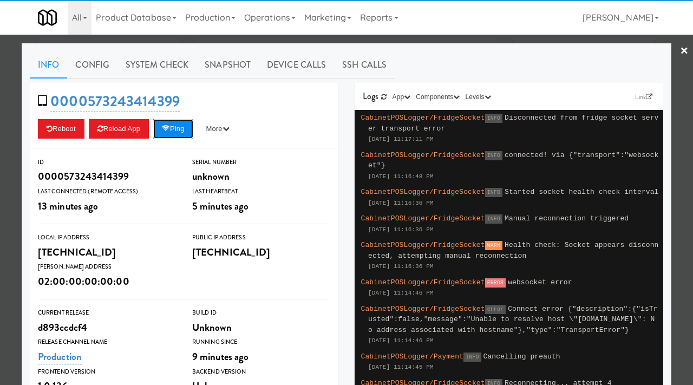
click at [181, 125] on button "Ping" at bounding box center [173, 128] width 40 height 19
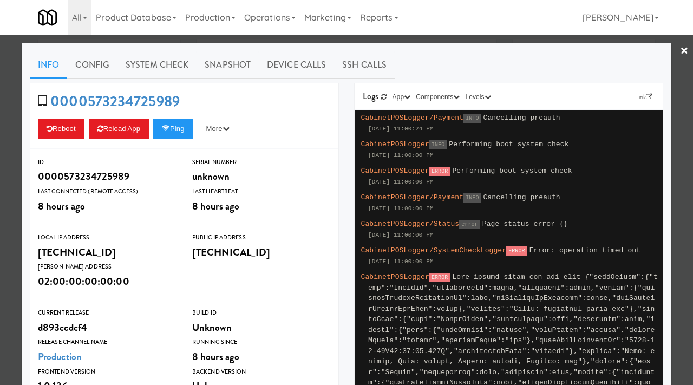
scroll to position [35, 0]
click at [0, 116] on div at bounding box center [346, 192] width 693 height 385
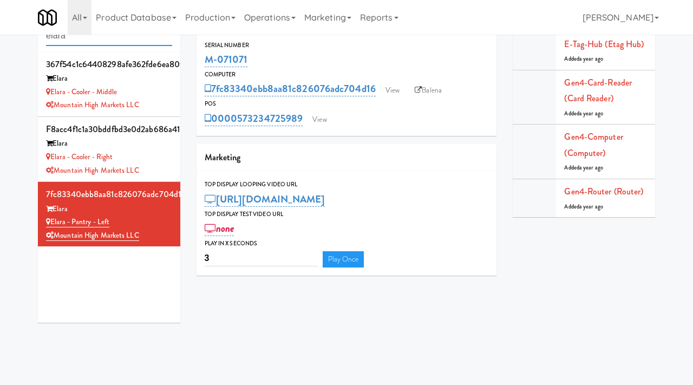
click at [122, 38] on input "elara" at bounding box center [109, 36] width 126 height 20
paste input "Origin - Cooler - Left:"
type input "Origin - Cooler - Left"
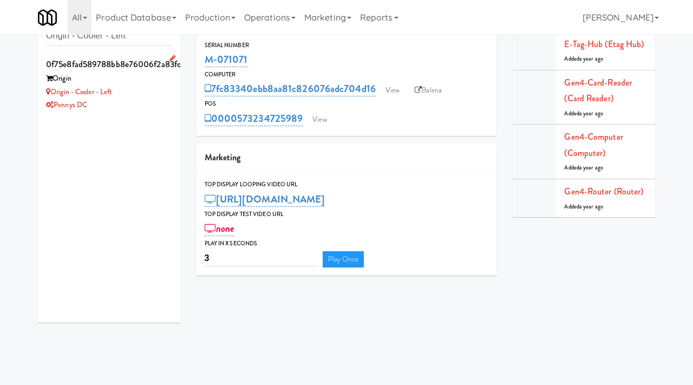
click at [150, 84] on div "Origin" at bounding box center [109, 79] width 126 height 14
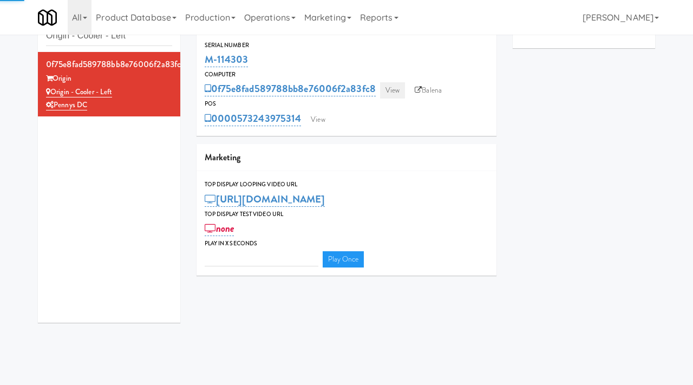
type input "3"
click at [395, 92] on link "View" at bounding box center [392, 90] width 25 height 16
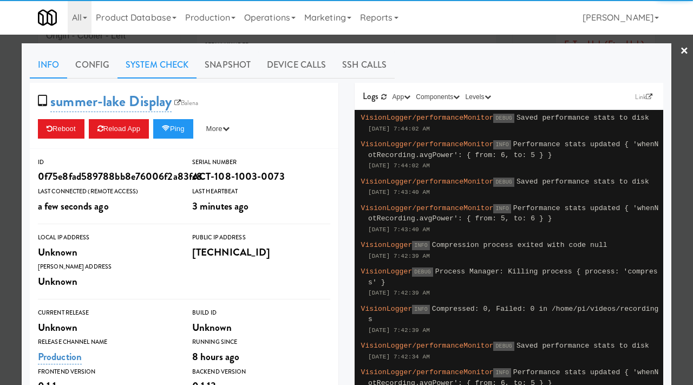
click at [159, 70] on link "System Check" at bounding box center [157, 64] width 79 height 27
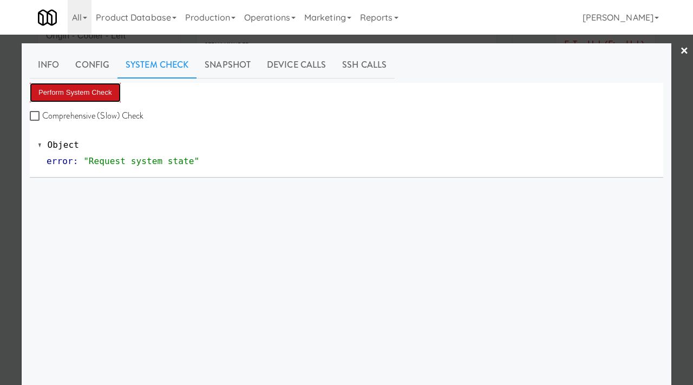
click at [81, 99] on button "Perform System Check" at bounding box center [75, 92] width 91 height 19
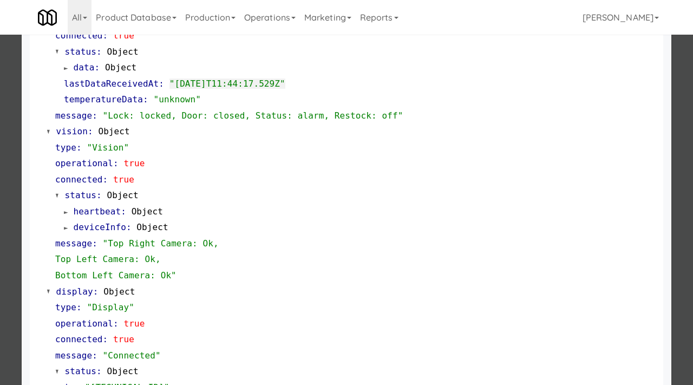
scroll to position [355, 0]
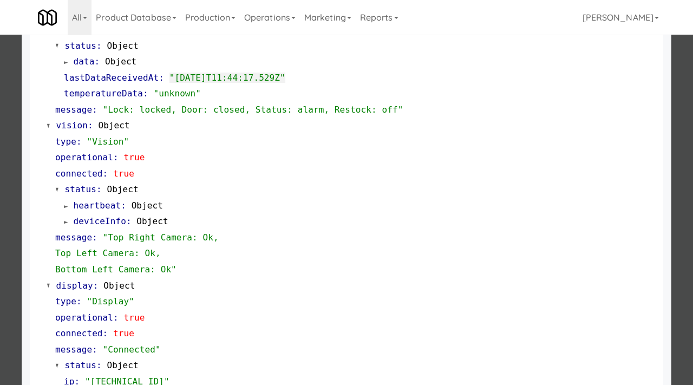
click at [0, 200] on div at bounding box center [346, 192] width 693 height 385
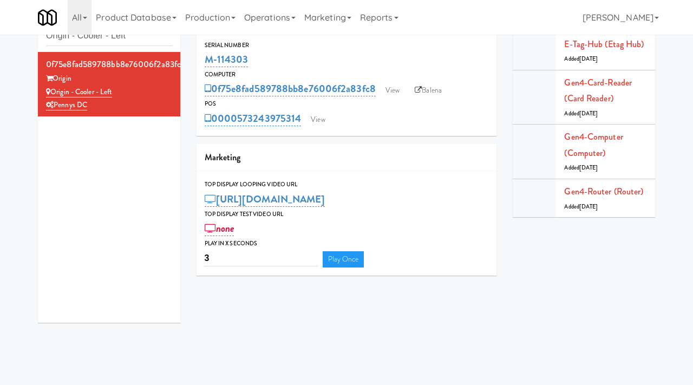
drag, startPoint x: 259, startPoint y: 58, endPoint x: 203, endPoint y: 61, distance: 56.4
click at [203, 61] on div "Serial Number M-114303" at bounding box center [347, 54] width 301 height 29
copy link "M-114303"
click at [322, 118] on link "View" at bounding box center [317, 120] width 25 height 16
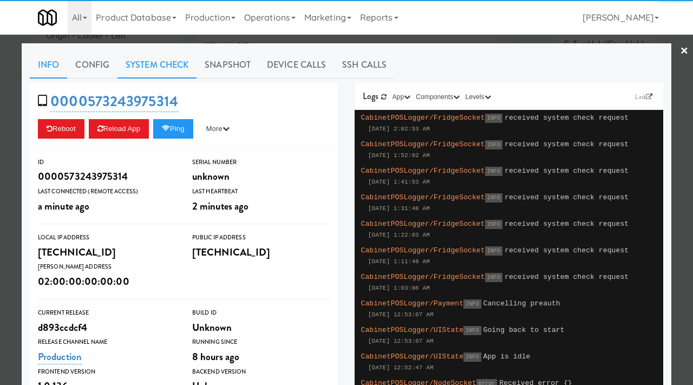
click at [174, 61] on link "System Check" at bounding box center [157, 64] width 79 height 27
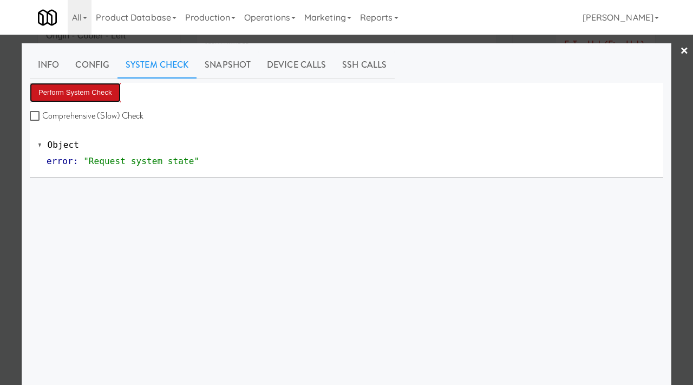
click at [97, 91] on button "Perform System Check" at bounding box center [75, 92] width 91 height 19
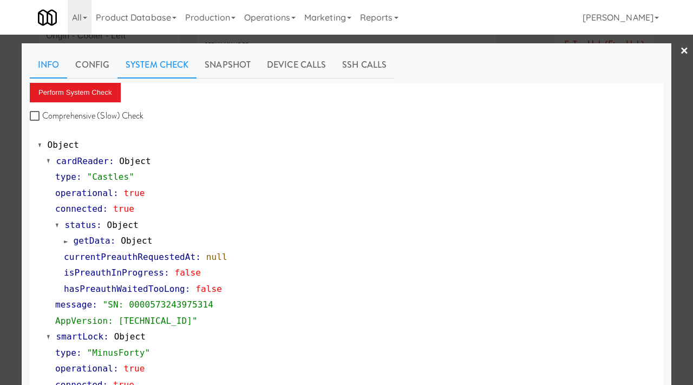
click at [42, 62] on link "Info" at bounding box center [48, 64] width 37 height 27
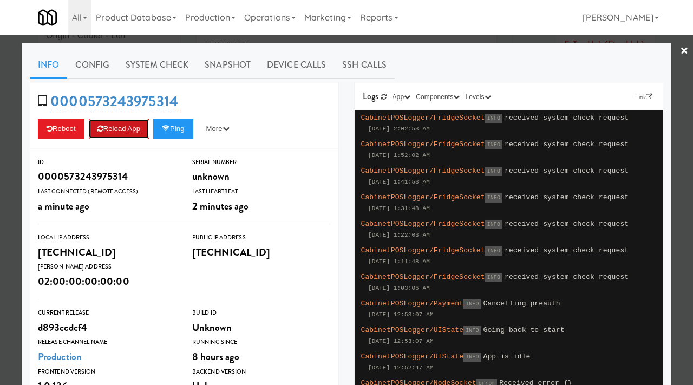
click at [128, 129] on button "Reload App" at bounding box center [119, 128] width 60 height 19
click at [174, 122] on button "Ping" at bounding box center [173, 128] width 40 height 19
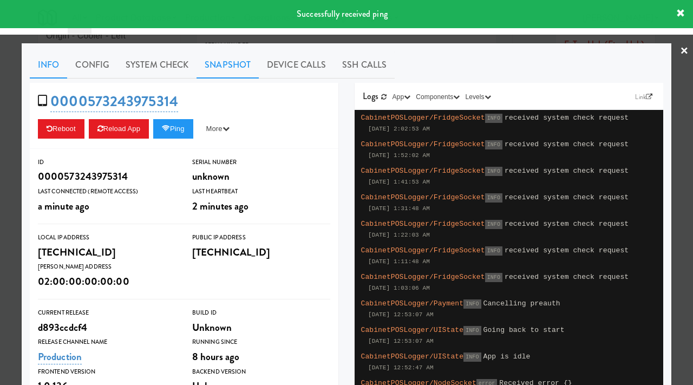
click at [228, 65] on link "Snapshot" at bounding box center [228, 64] width 62 height 27
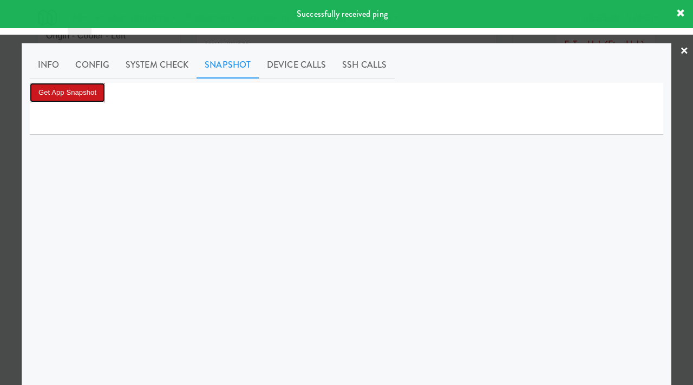
click at [99, 97] on button "Get App Snapshot" at bounding box center [67, 92] width 75 height 19
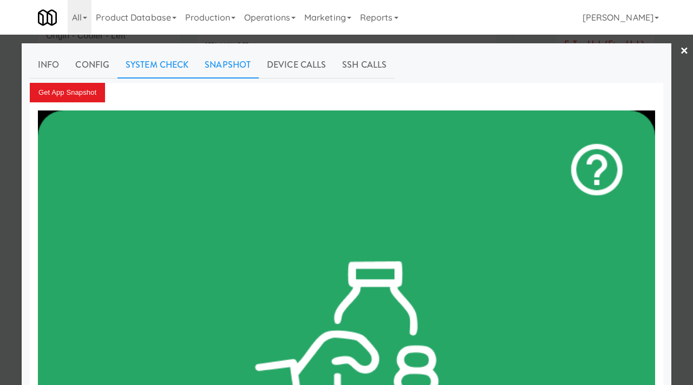
click at [138, 67] on link "System Check" at bounding box center [157, 64] width 79 height 27
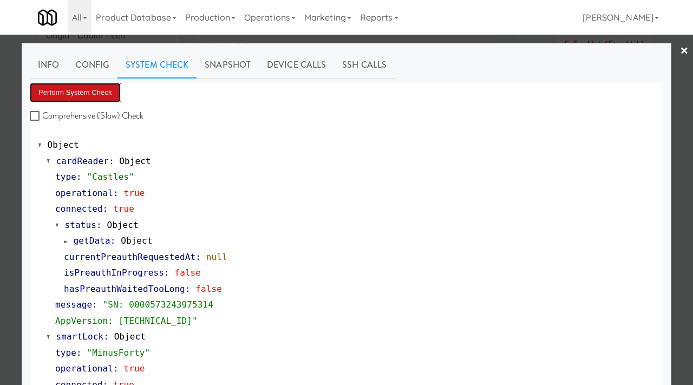
click at [55, 91] on button "Perform System Check" at bounding box center [75, 92] width 91 height 19
click at [0, 198] on div at bounding box center [346, 192] width 693 height 385
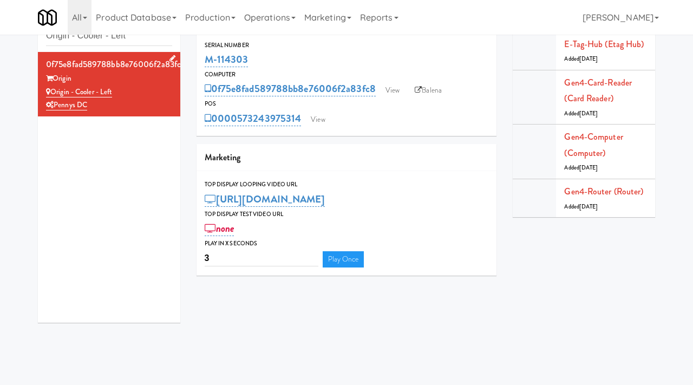
drag, startPoint x: 119, startPoint y: 90, endPoint x: 54, endPoint y: 93, distance: 65.0
click at [54, 93] on div "Origin - Cooler - Left" at bounding box center [109, 93] width 126 height 14
copy link "Origin - Cooler - Left"
click at [125, 40] on input "Origin - Cooler - Left" at bounding box center [109, 36] width 126 height 20
paste input "Avant HP - Cooler - Middle"
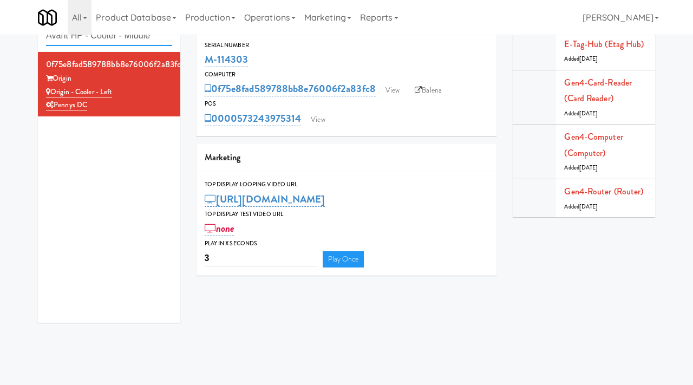
type input "Avant HP - Cooler - Middle"
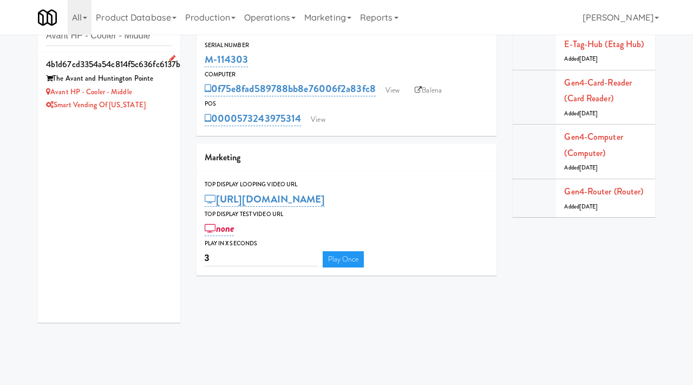
click at [162, 97] on div "Avant HP - Cooler - Middle" at bounding box center [109, 93] width 126 height 14
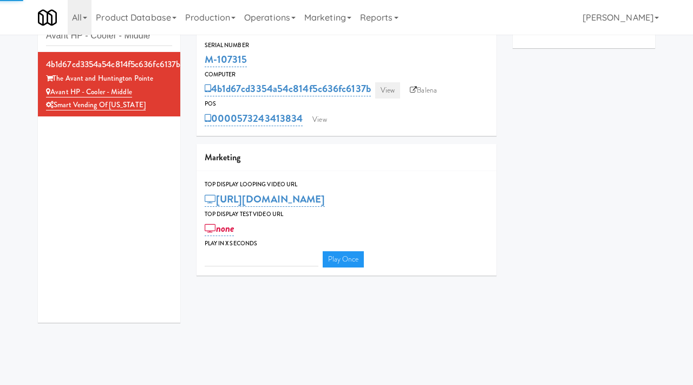
type input "3"
click at [399, 88] on link "View" at bounding box center [387, 90] width 25 height 16
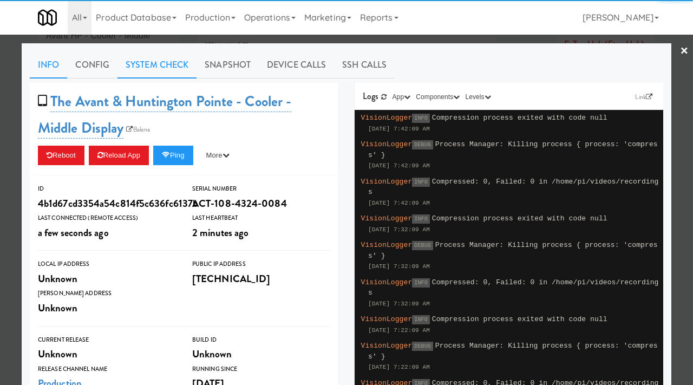
click at [162, 72] on link "System Check" at bounding box center [157, 64] width 79 height 27
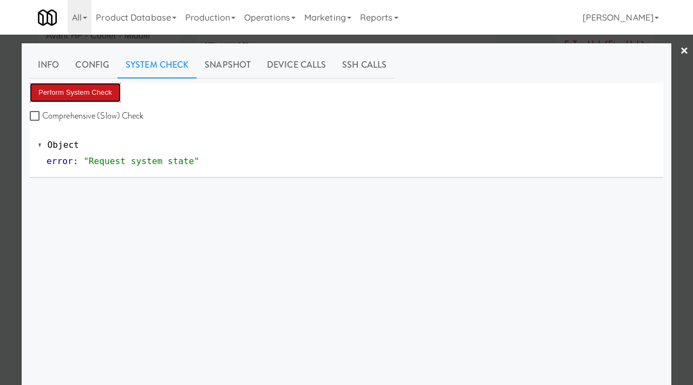
click at [94, 86] on button "Perform System Check" at bounding box center [75, 92] width 91 height 19
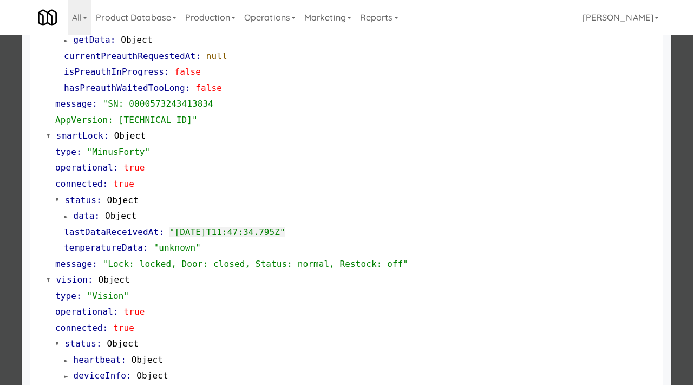
scroll to position [208, 0]
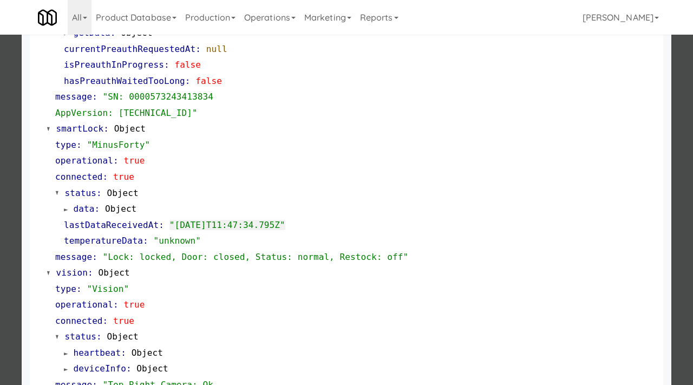
click at [0, 210] on div at bounding box center [346, 192] width 693 height 385
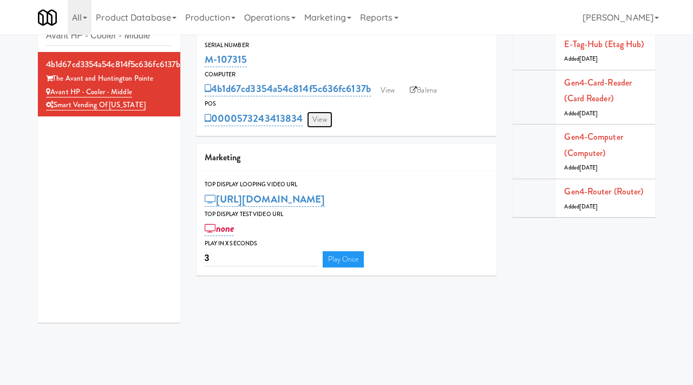
click at [326, 116] on link "View" at bounding box center [319, 120] width 25 height 16
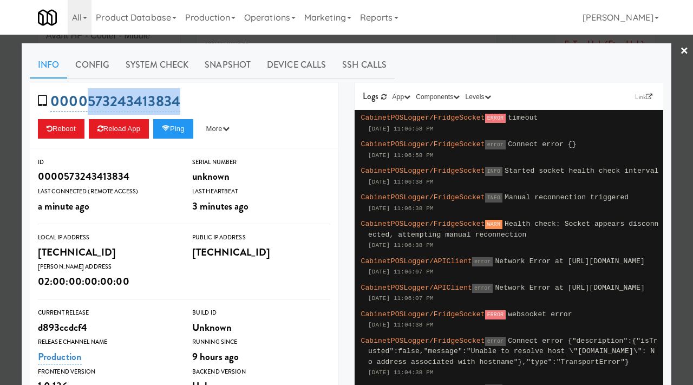
drag, startPoint x: 183, startPoint y: 100, endPoint x: 89, endPoint y: 94, distance: 93.9
click at [89, 94] on div "0000573243413834 Reboot Reload App Ping More Ping Server Restart Server Force R…" at bounding box center [184, 116] width 309 height 66
copy link "573243413834"
click at [182, 129] on button "Ping" at bounding box center [173, 128] width 40 height 19
click at [176, 60] on link "System Check" at bounding box center [157, 64] width 79 height 27
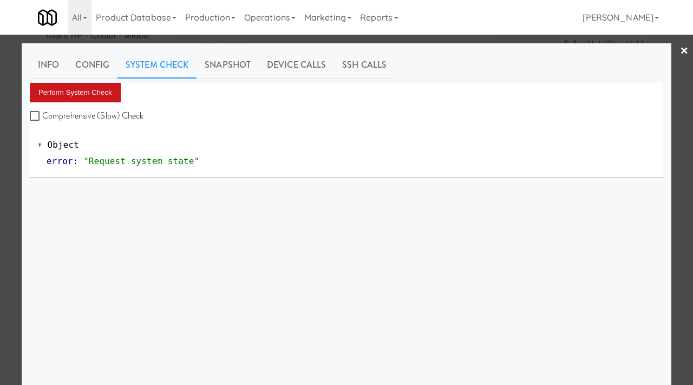
click at [100, 89] on button "Perform System Check" at bounding box center [75, 92] width 91 height 19
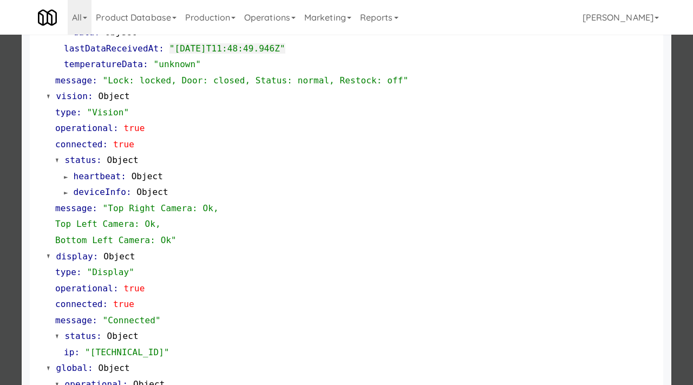
scroll to position [472, 0]
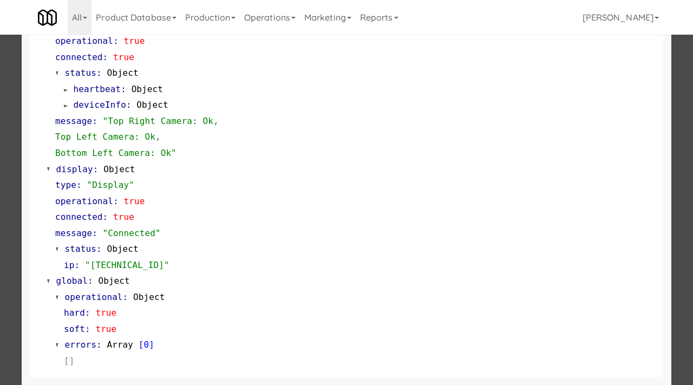
click at [0, 115] on div at bounding box center [346, 192] width 693 height 385
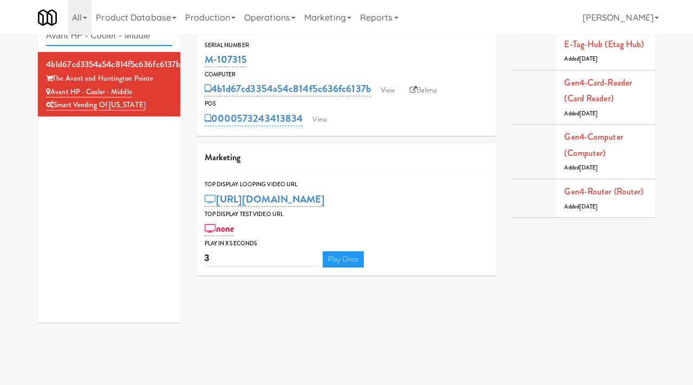
drag, startPoint x: 168, startPoint y: 39, endPoint x: 29, endPoint y: 36, distance: 139.2
click at [29, 36] on div "Cabinets Avant HP - Cooler - Middle 4b1d67cd3354a54c814f5c636fc6137b The Avant …" at bounding box center [346, 167] width 693 height 327
paste input "Sachs-Pantry-Left"
type input "Sachs-Pantry-Left"
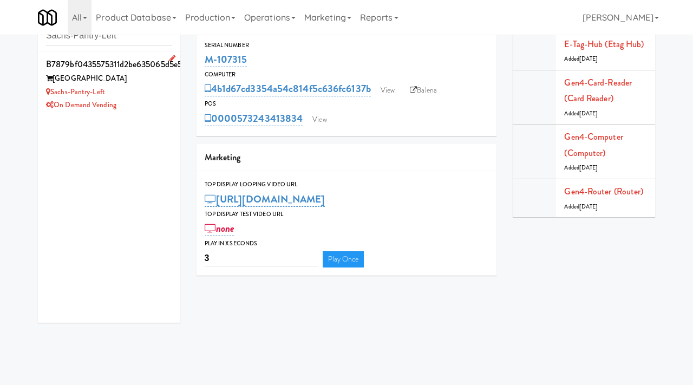
click at [154, 98] on div "Sachs-Pantry-Left" at bounding box center [109, 93] width 126 height 14
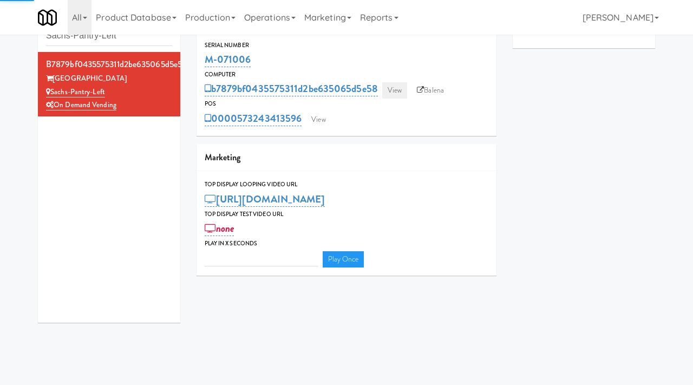
type input "3"
click at [385, 91] on link "View" at bounding box center [394, 90] width 25 height 16
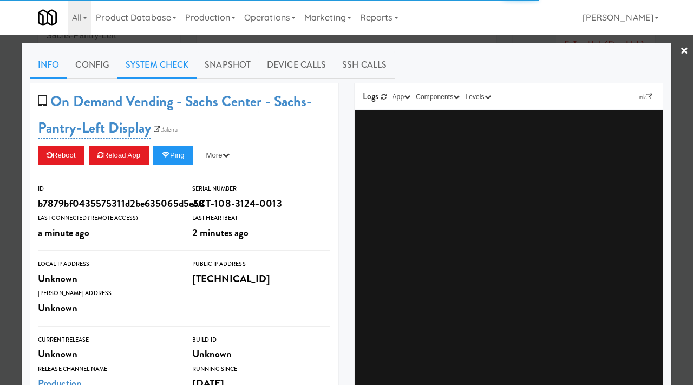
click at [151, 63] on link "System Check" at bounding box center [157, 64] width 79 height 27
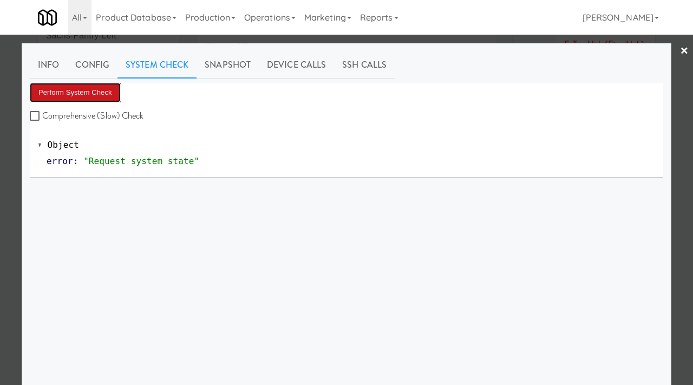
click at [81, 89] on button "Perform System Check" at bounding box center [75, 92] width 91 height 19
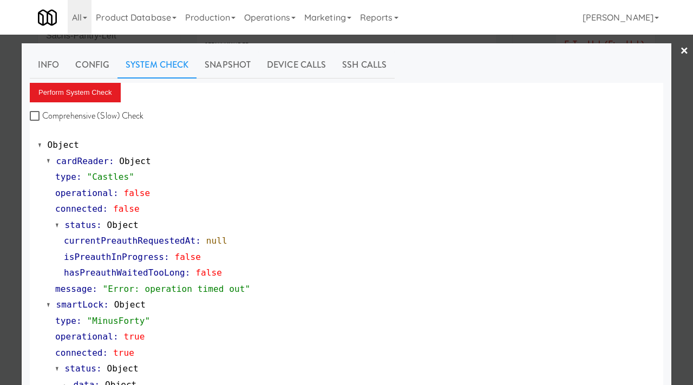
click at [0, 146] on div at bounding box center [346, 192] width 693 height 385
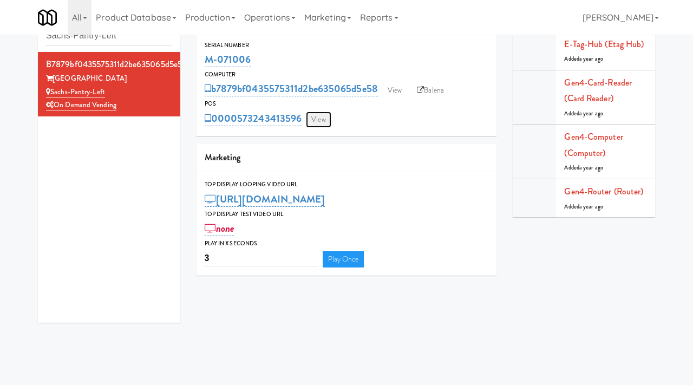
click at [324, 119] on link "View" at bounding box center [318, 120] width 25 height 16
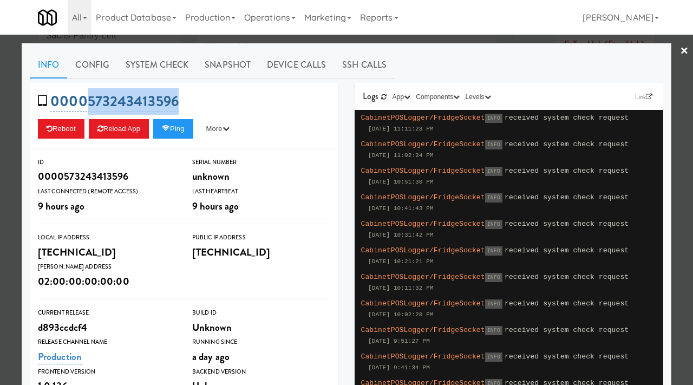
drag, startPoint x: 194, startPoint y: 95, endPoint x: 87, endPoint y: 96, distance: 106.7
click at [87, 96] on div "0000573243413596 Reboot Reload App Ping More Ping Server Restart Server Force R…" at bounding box center [184, 116] width 309 height 66
copy link "573243413596"
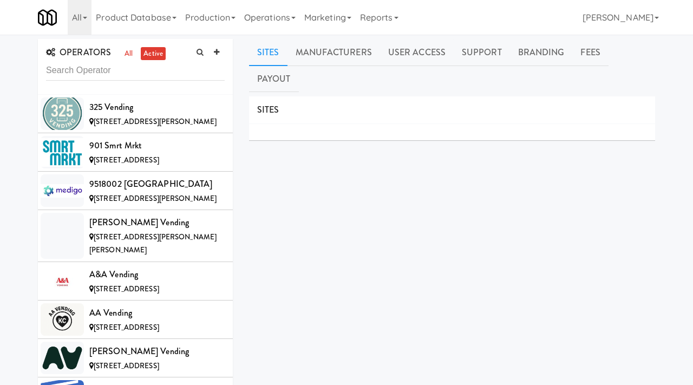
scroll to position [10499, 0]
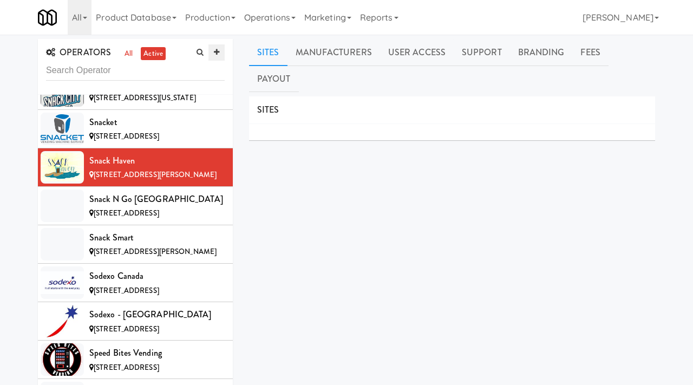
click at [218, 55] on icon at bounding box center [216, 52] width 5 height 7
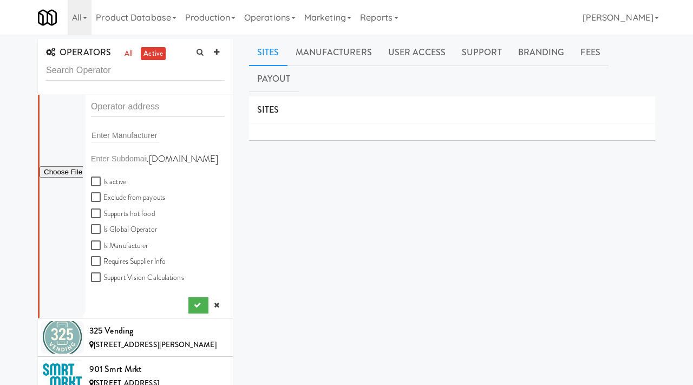
scroll to position [0, 0]
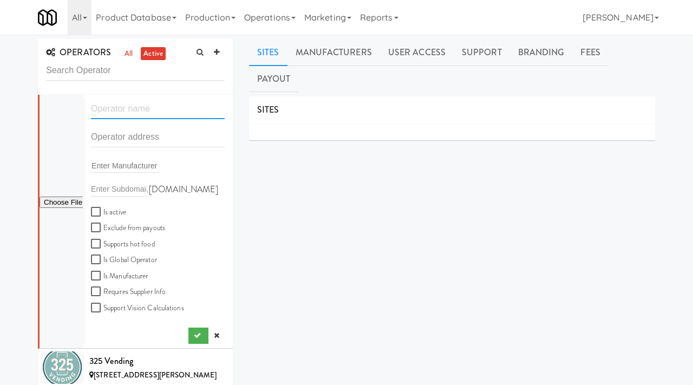
click at [147, 114] on input "text" at bounding box center [158, 109] width 134 height 20
paste input "ARC Vending"
type input "ARC Vending"
click at [127, 140] on input "text" at bounding box center [158, 137] width 134 height 20
paste input "[STREET_ADDRESS][PERSON_NAME]"
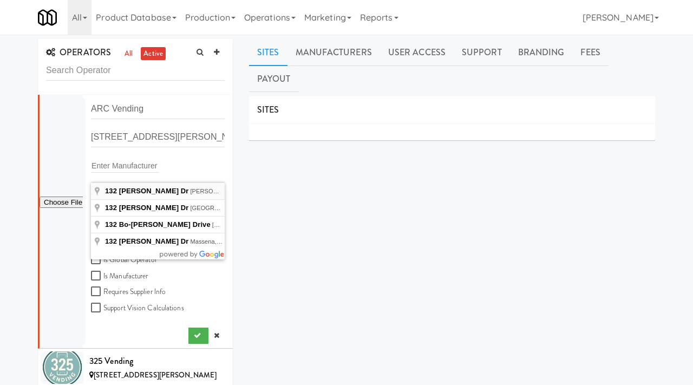
type input "[STREET_ADDRESS][PERSON_NAME][PERSON_NAME][PERSON_NAME]"
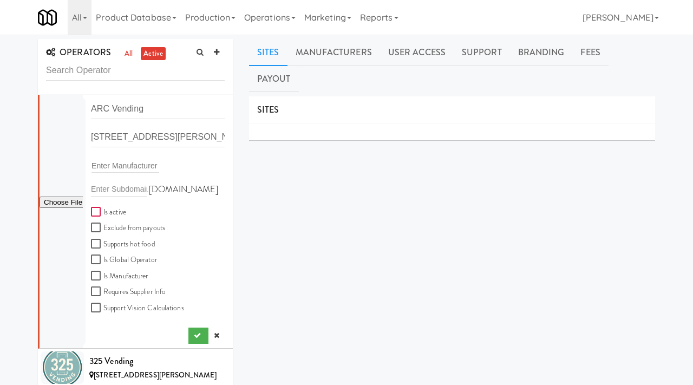
click at [93, 210] on input "Is active" at bounding box center [97, 212] width 12 height 9
checkbox input "true"
click at [194, 331] on button "submit" at bounding box center [198, 336] width 20 height 16
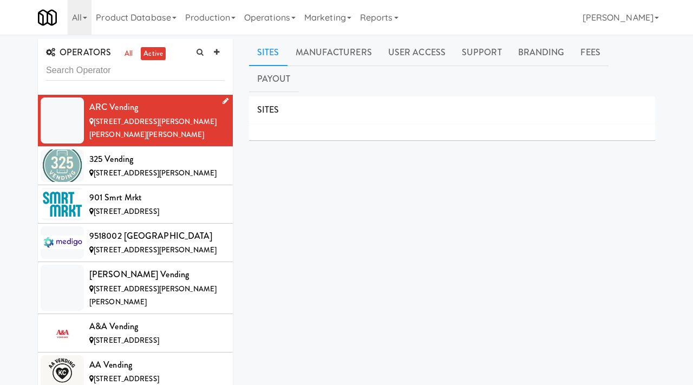
click at [226, 102] on icon at bounding box center [226, 100] width 6 height 7
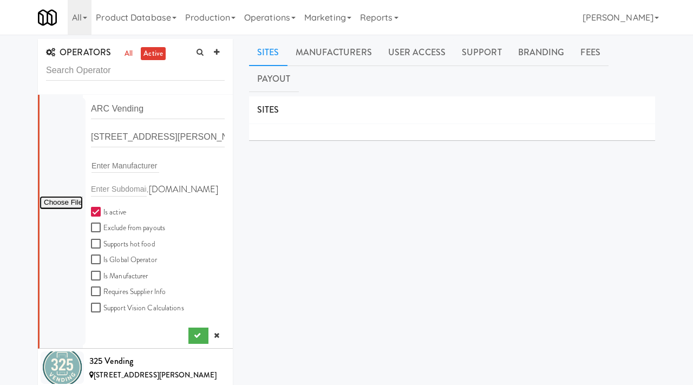
click at [52, 203] on input "file" at bounding box center [61, 203] width 43 height 14
type input "C:\fakepath\Screenshot [DATE] 8.18.03 AM.png"
click at [193, 335] on button "submit" at bounding box center [198, 336] width 20 height 16
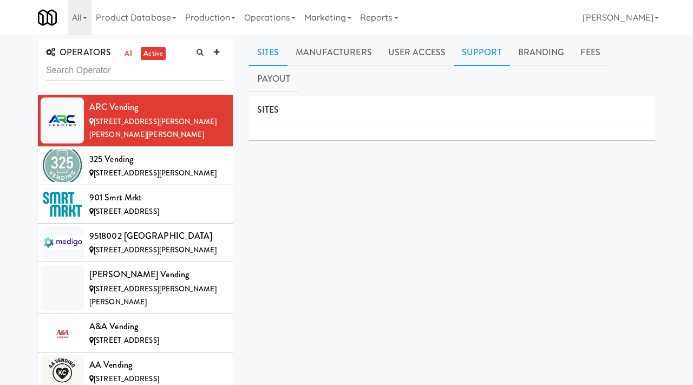
click at [480, 60] on link "Support" at bounding box center [482, 52] width 56 height 27
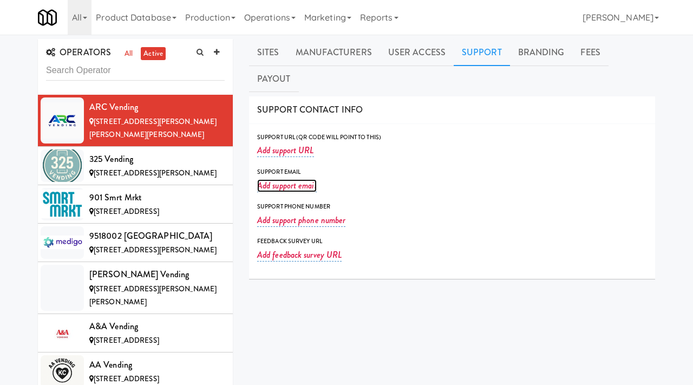
click at [277, 179] on link "Add support email" at bounding box center [287, 185] width 60 height 13
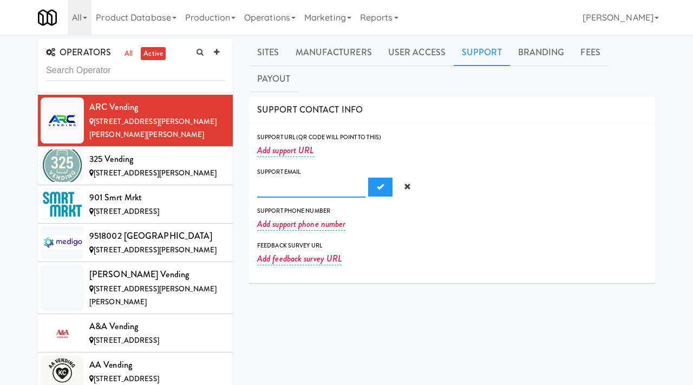
paste input "[EMAIL_ADDRESS][DOMAIN_NAME]"
type input "[EMAIL_ADDRESS][DOMAIN_NAME]"
click at [377, 183] on span "Submit" at bounding box center [380, 186] width 7 height 7
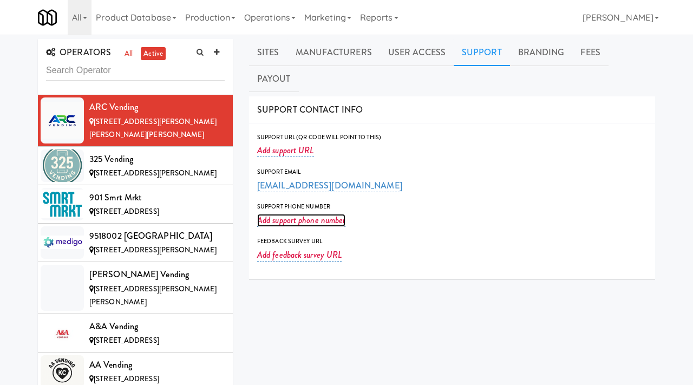
click at [313, 214] on link "Add support phone number" at bounding box center [301, 220] width 88 height 13
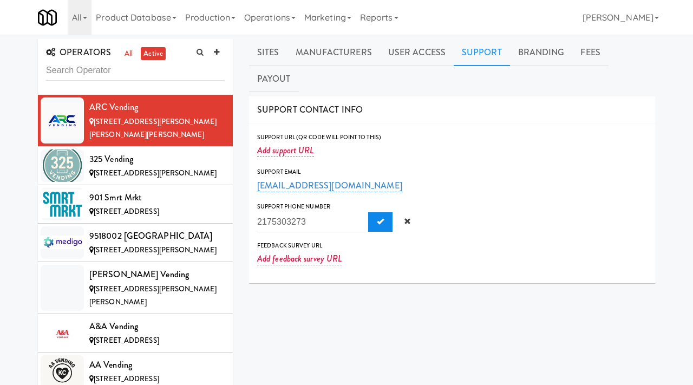
type input "2175303273"
click at [377, 218] on span "Submit" at bounding box center [380, 221] width 7 height 7
click at [215, 48] on link at bounding box center [216, 52] width 16 height 16
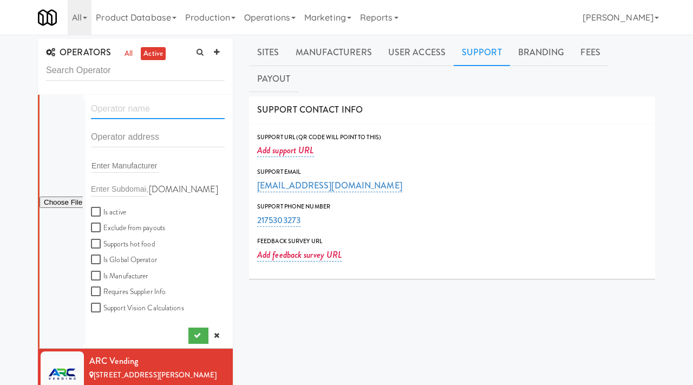
click at [147, 109] on input "text" at bounding box center [158, 109] width 134 height 20
type input "Smart [PERSON_NAME]"
click at [136, 145] on input "text" at bounding box center [158, 137] width 134 height 20
paste input "1939 Sw Jamesport Dr"
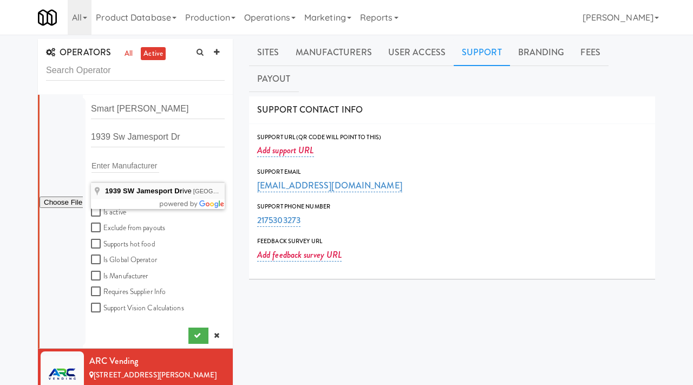
type input "[STREET_ADDRESS]"
click at [208, 145] on input "[STREET_ADDRESS]" at bounding box center [158, 137] width 134 height 20
click at [214, 136] on input "[STREET_ADDRESS]" at bounding box center [158, 137] width 134 height 20
click at [94, 212] on input "Is active" at bounding box center [97, 212] width 12 height 9
checkbox input "true"
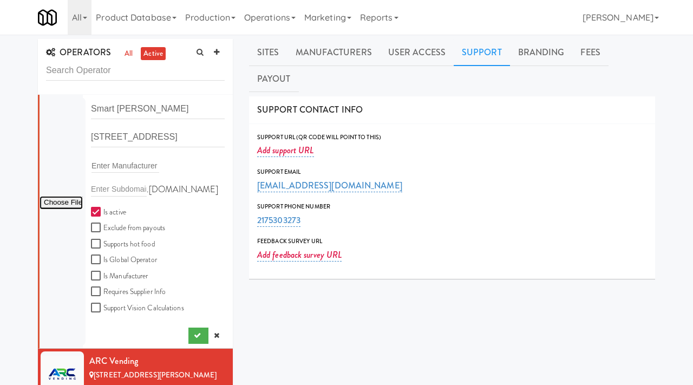
click at [54, 201] on input "file" at bounding box center [61, 203] width 43 height 14
type input "C:\fakepath\c548809f-c951-4e59-b1c6-00aa0d7bde27-0-2logo___dark_icon__270_x_270…"
click at [195, 332] on icon "submit" at bounding box center [197, 335] width 7 height 7
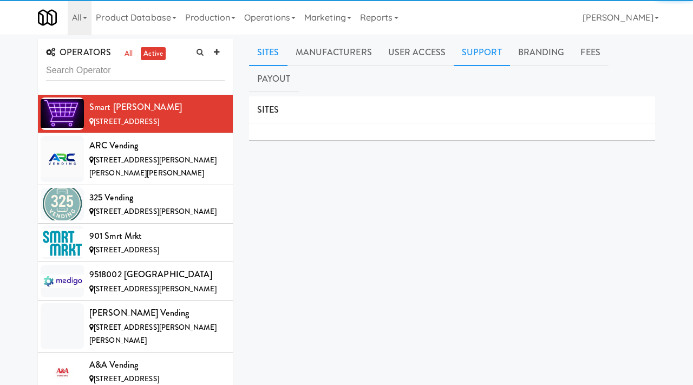
click at [473, 52] on link "Support" at bounding box center [482, 52] width 56 height 27
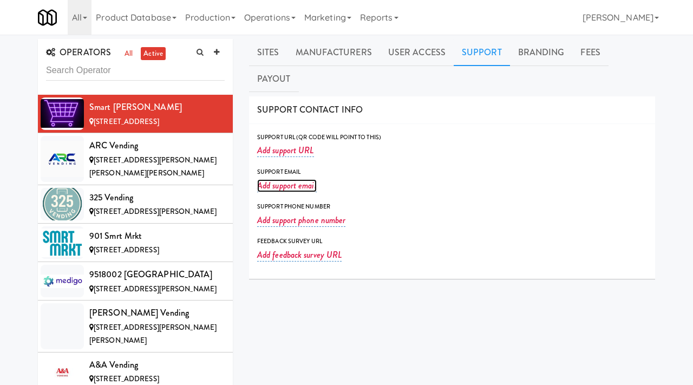
click at [288, 179] on link "Add support email" at bounding box center [287, 185] width 60 height 13
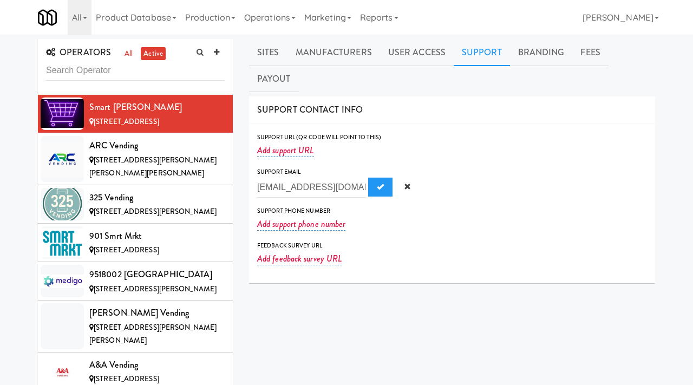
scroll to position [0, 3]
type input "[EMAIL_ADDRESS][DOMAIN_NAME]"
click at [377, 183] on span "Submit" at bounding box center [380, 186] width 7 height 7
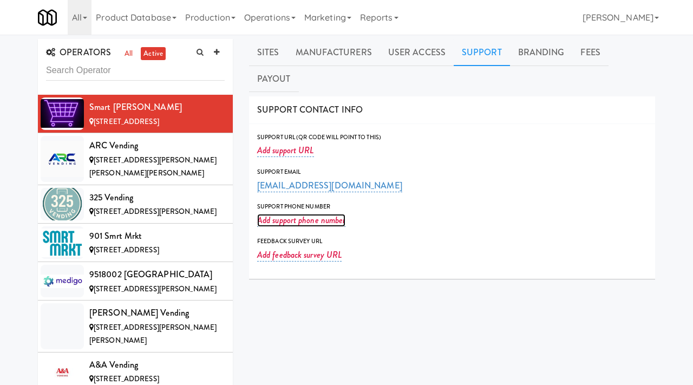
click at [279, 214] on link "Add support phone number" at bounding box center [301, 220] width 88 height 13
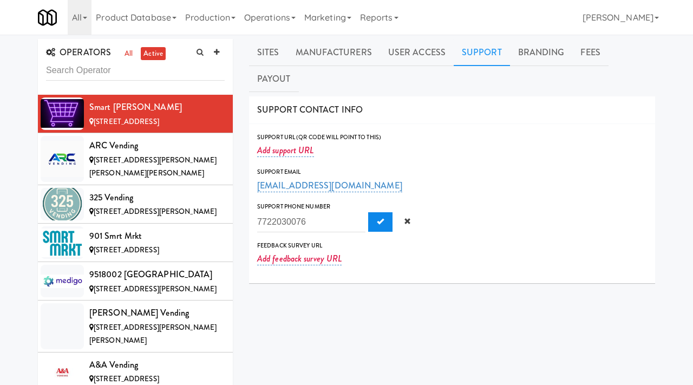
type input "7722030076"
click at [377, 218] on span "Submit" at bounding box center [380, 221] width 7 height 7
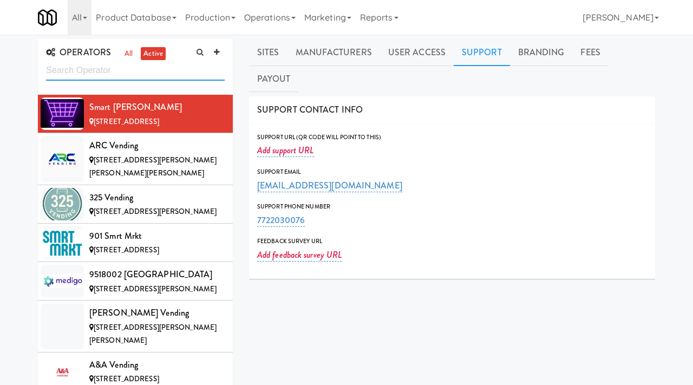
click at [99, 68] on input "text" at bounding box center [135, 71] width 179 height 20
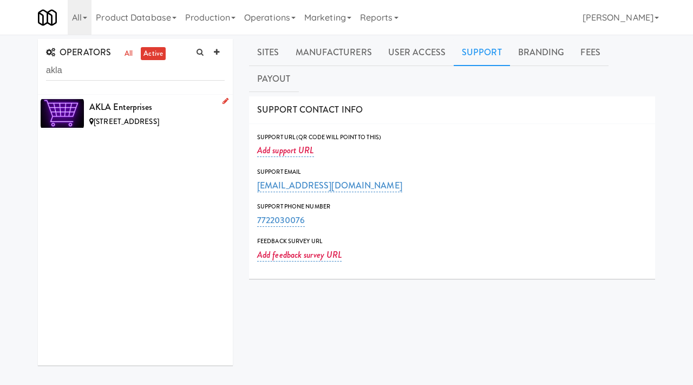
click at [178, 108] on div "AKLA Enterprises" at bounding box center [156, 107] width 135 height 16
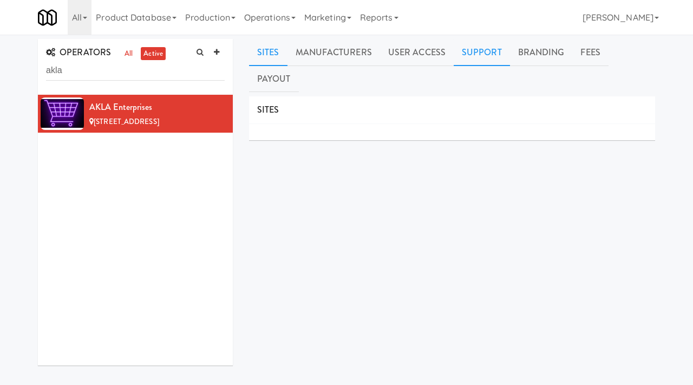
click at [471, 51] on link "Support" at bounding box center [482, 52] width 56 height 27
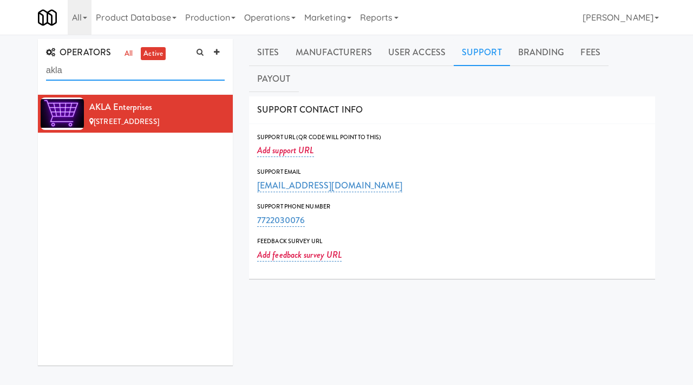
click at [103, 68] on input "akla" at bounding box center [135, 71] width 179 height 20
type input "munchbox"
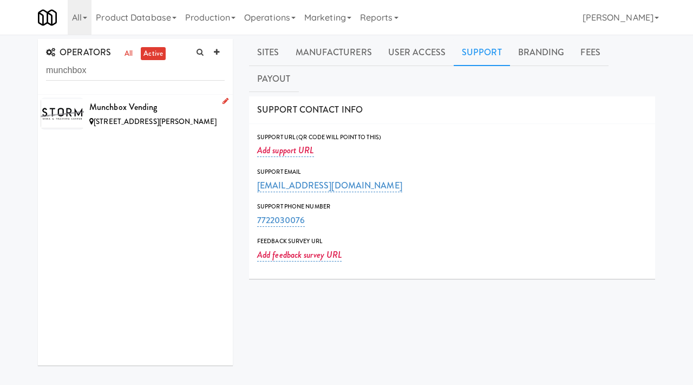
click at [184, 102] on div "Munchbox Vending" at bounding box center [156, 107] width 135 height 16
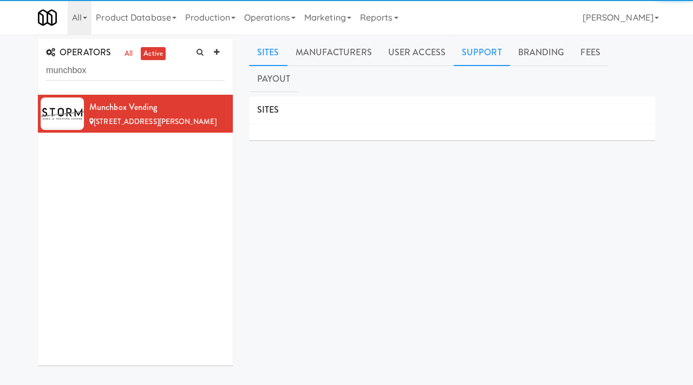
click at [469, 48] on link "Support" at bounding box center [482, 52] width 56 height 27
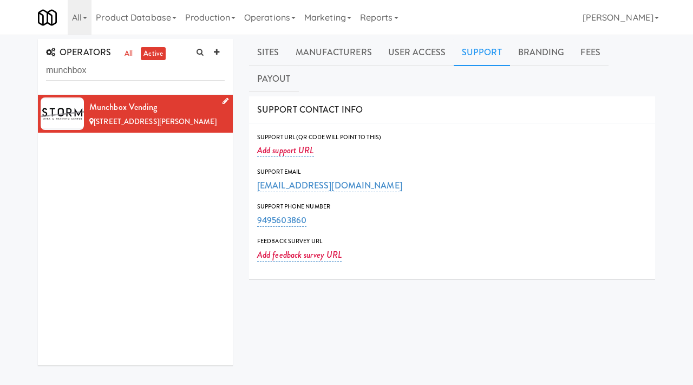
click at [229, 100] on li "Munchbox Vending [STREET_ADDRESS][PERSON_NAME]" at bounding box center [135, 114] width 195 height 38
click at [224, 101] on icon at bounding box center [226, 100] width 6 height 7
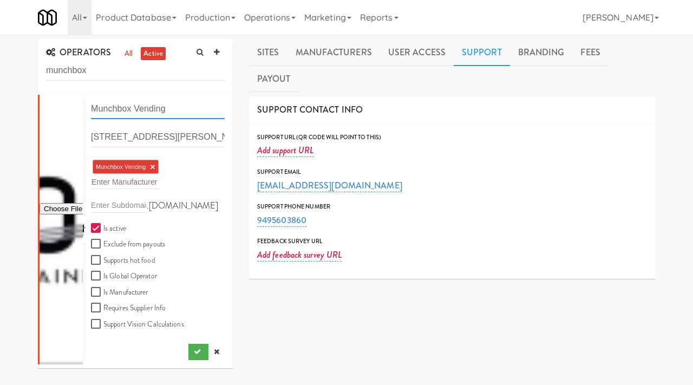
drag, startPoint x: 190, startPoint y: 113, endPoint x: 53, endPoint y: 109, distance: 136.5
click at [91, 109] on form "Munchbox Vending [STREET_ADDRESS][PERSON_NAME] Munchbox Vending × Enter Manufac…" at bounding box center [158, 219] width 134 height 240
click at [136, 110] on input "Munchbox Vending" at bounding box center [158, 109] width 134 height 20
drag, startPoint x: 134, startPoint y: 109, endPoint x: 70, endPoint y: 108, distance: 64.4
click at [91, 108] on form "Munchbox Vending [STREET_ADDRESS][PERSON_NAME] Munchbox Vending × Enter Manufac…" at bounding box center [158, 219] width 134 height 240
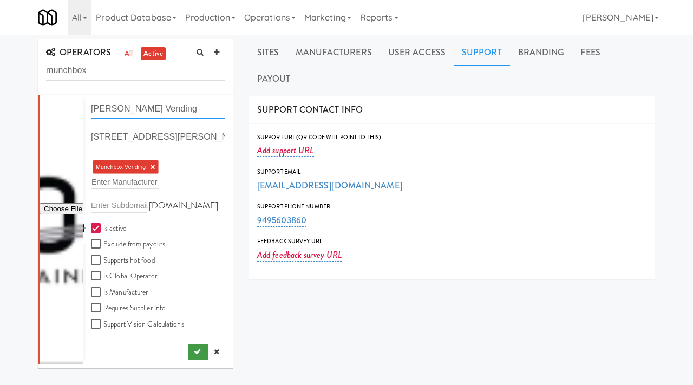
type input "[PERSON_NAME] Vending"
click at [194, 349] on icon "submit" at bounding box center [197, 351] width 7 height 7
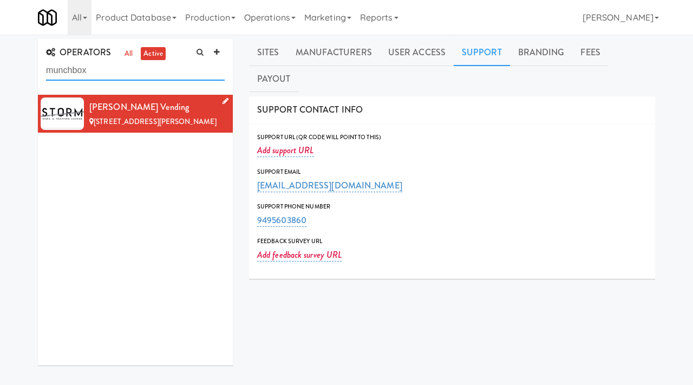
drag, startPoint x: 97, startPoint y: 69, endPoint x: 4, endPoint y: 64, distance: 93.3
click at [4, 64] on div "OPERATORS all active munchbox [PERSON_NAME] Vending [STREET_ADDRESS][PERSON_NAM…" at bounding box center [346, 271] width 693 height 464
